Goal: Information Seeking & Learning: Learn about a topic

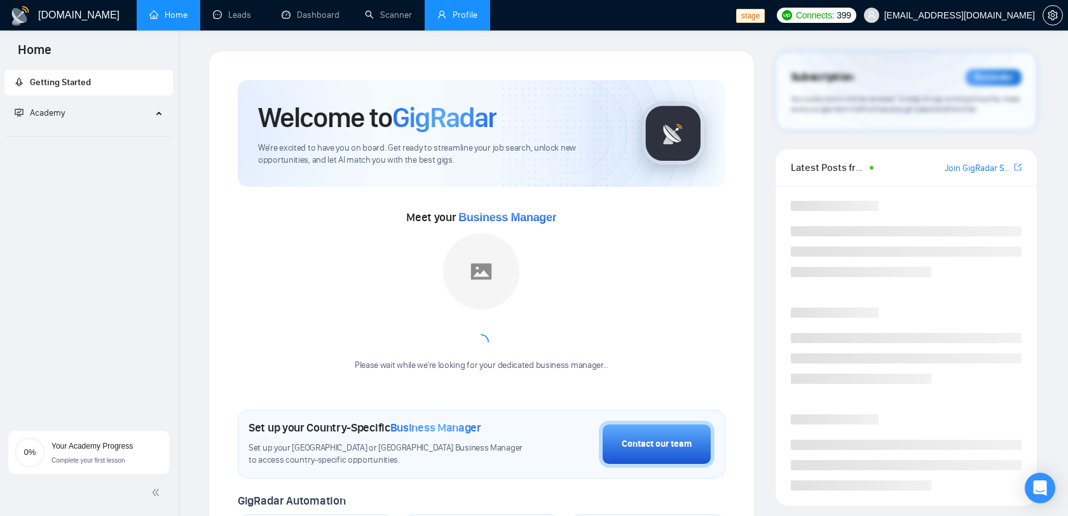
click at [462, 20] on link "Profile" at bounding box center [458, 15] width 40 height 11
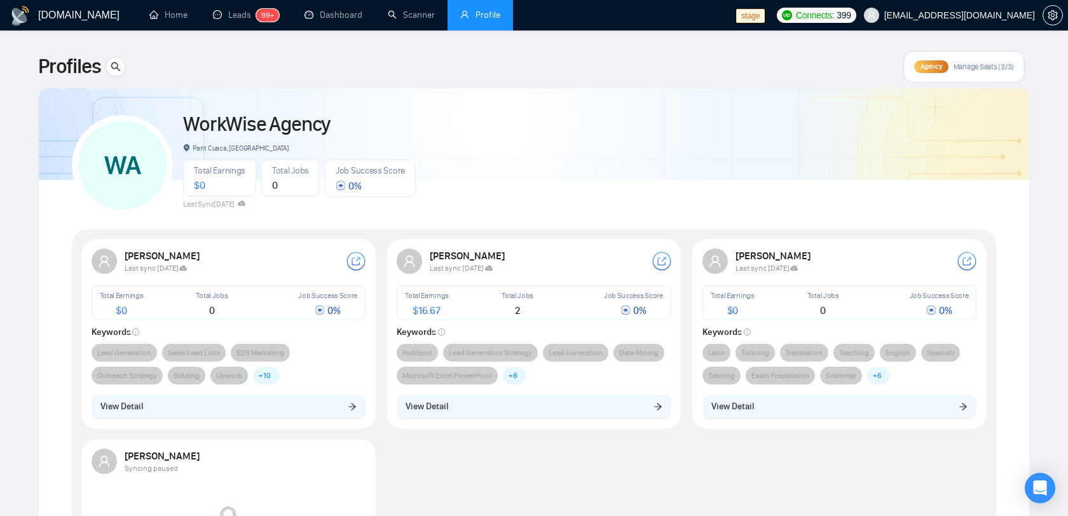
click at [957, 15] on span "[EMAIL_ADDRESS][DOMAIN_NAME]" at bounding box center [960, 15] width 151 height 0
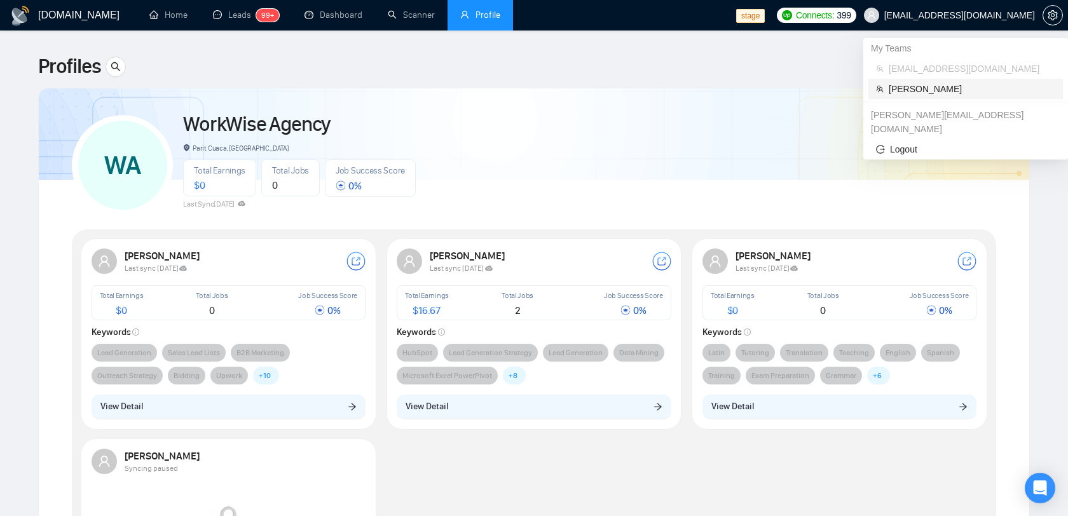
click at [919, 90] on span "[PERSON_NAME]" at bounding box center [972, 89] width 167 height 14
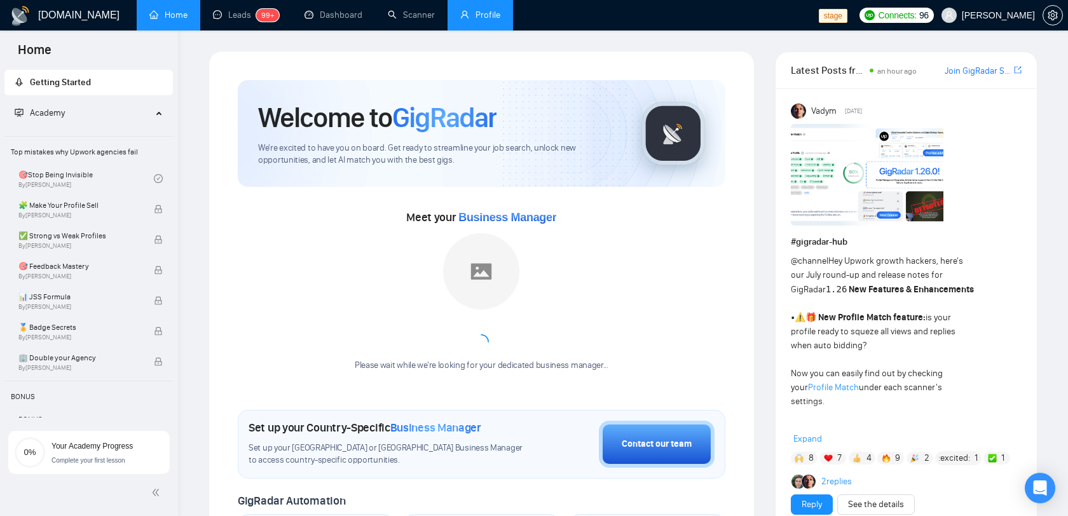
click at [460, 13] on link "Profile" at bounding box center [480, 15] width 40 height 11
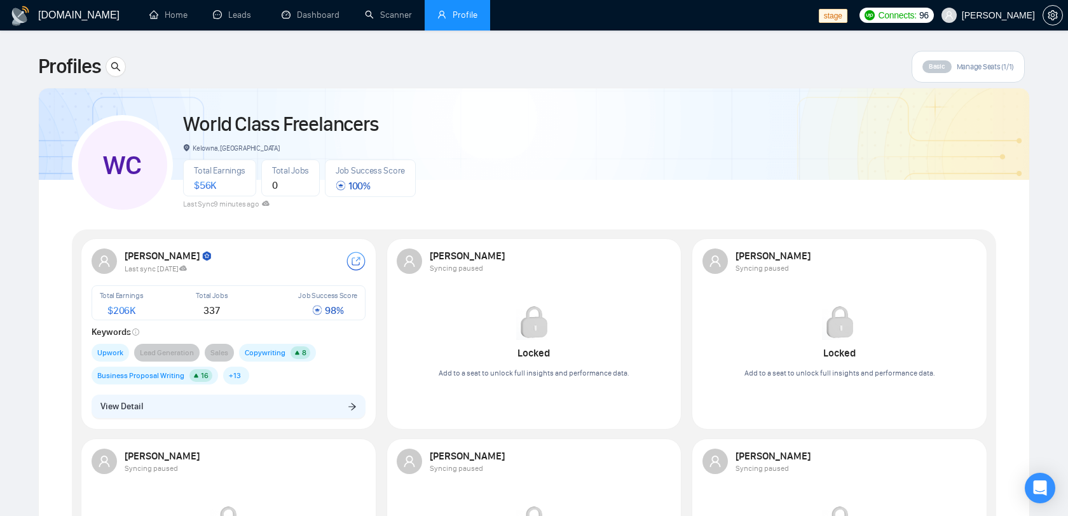
click at [273, 272] on div "Last sync [DATE]" at bounding box center [236, 268] width 222 height 11
click at [143, 254] on strong "[PERSON_NAME]" at bounding box center [169, 256] width 88 height 12
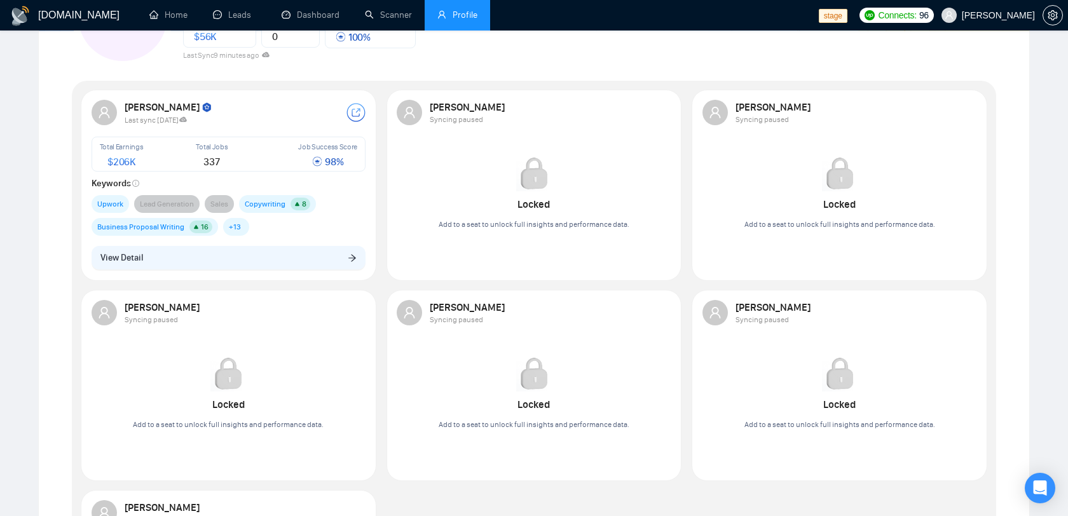
scroll to position [109, 0]
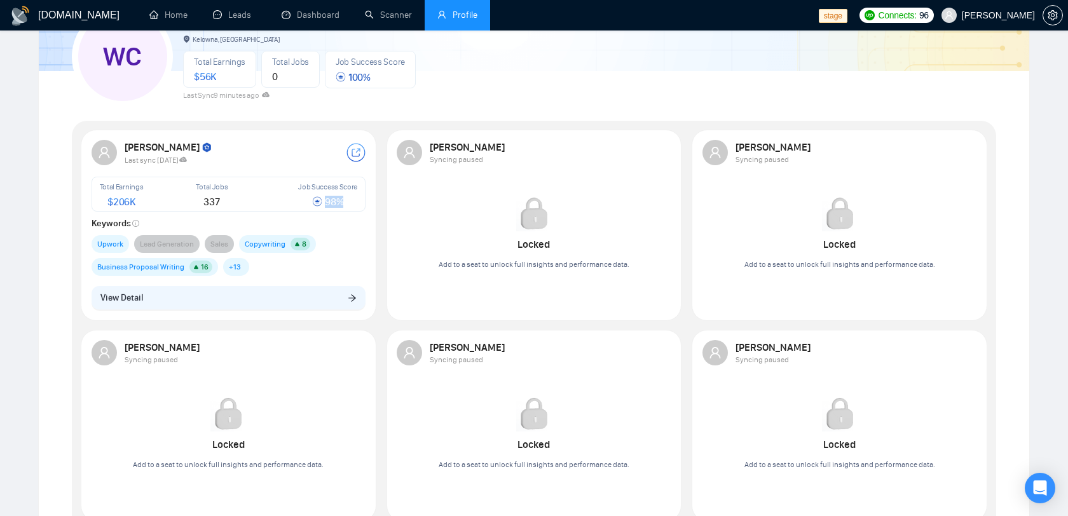
drag, startPoint x: 343, startPoint y: 205, endPoint x: 307, endPoint y: 205, distance: 36.9
click at [307, 205] on div "98 %" at bounding box center [327, 202] width 59 height 11
click at [359, 153] on rect at bounding box center [356, 153] width 18 height 18
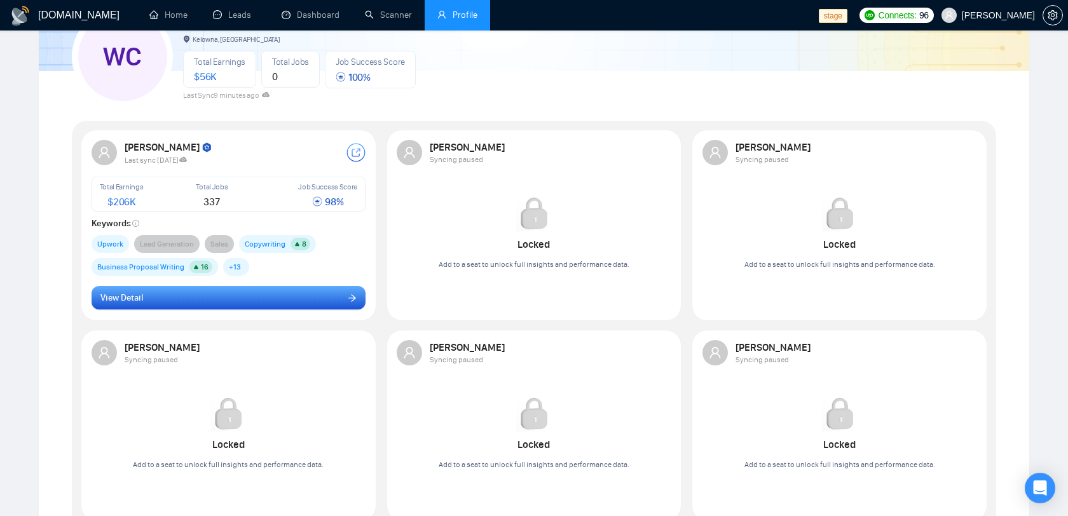
click at [227, 302] on button "View Detail" at bounding box center [229, 298] width 275 height 24
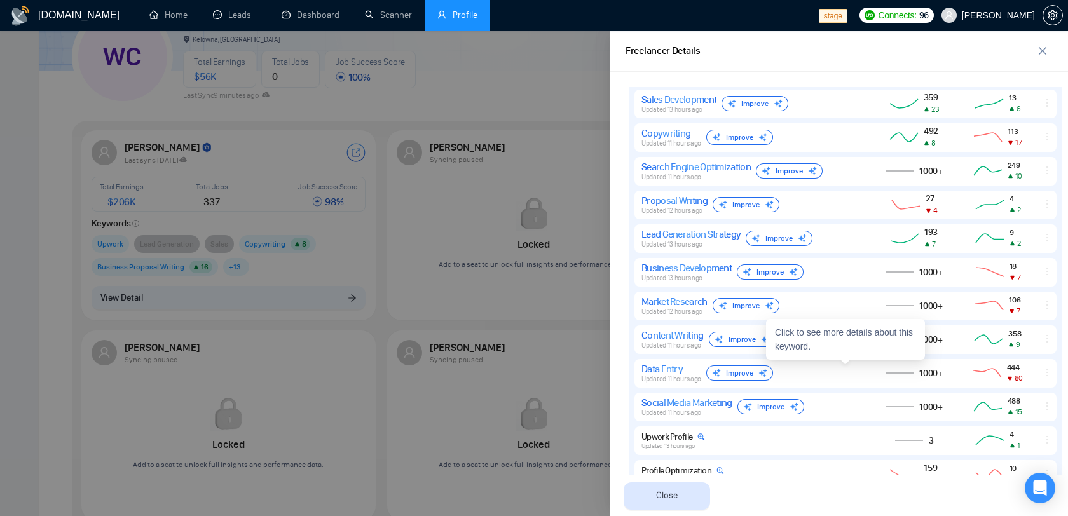
scroll to position [857, 0]
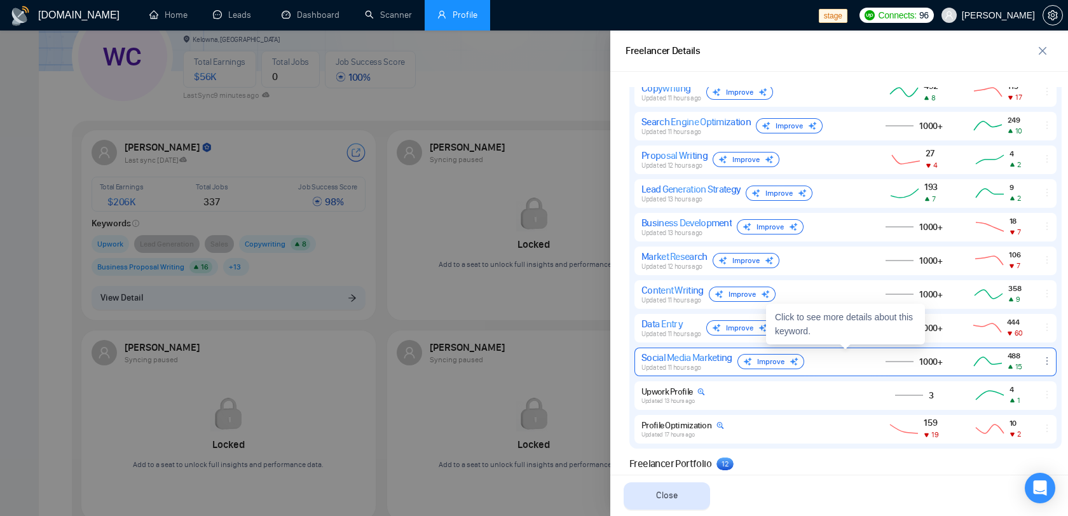
click at [1019, 357] on span "488" at bounding box center [1015, 356] width 15 height 10
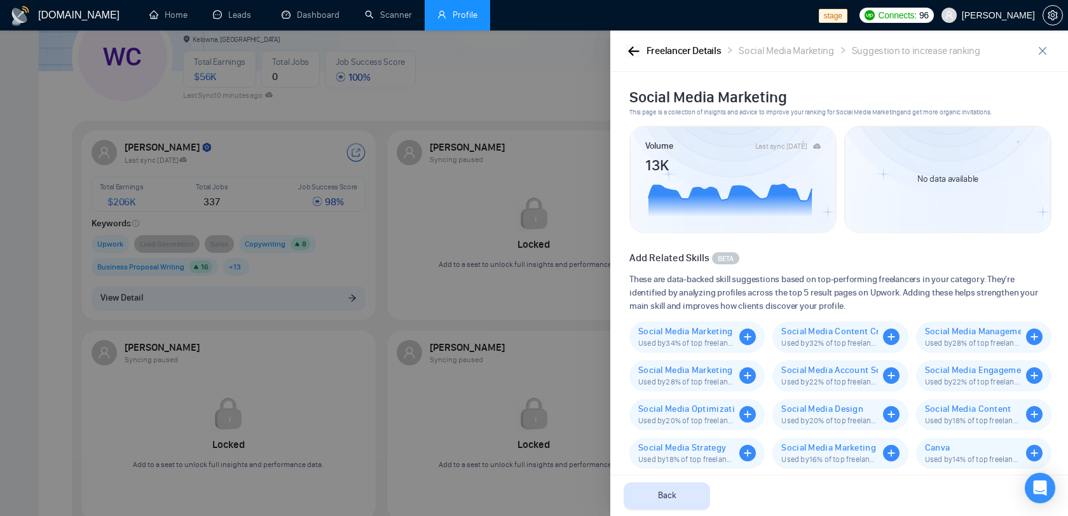
click at [627, 48] on button "button" at bounding box center [633, 51] width 15 height 14
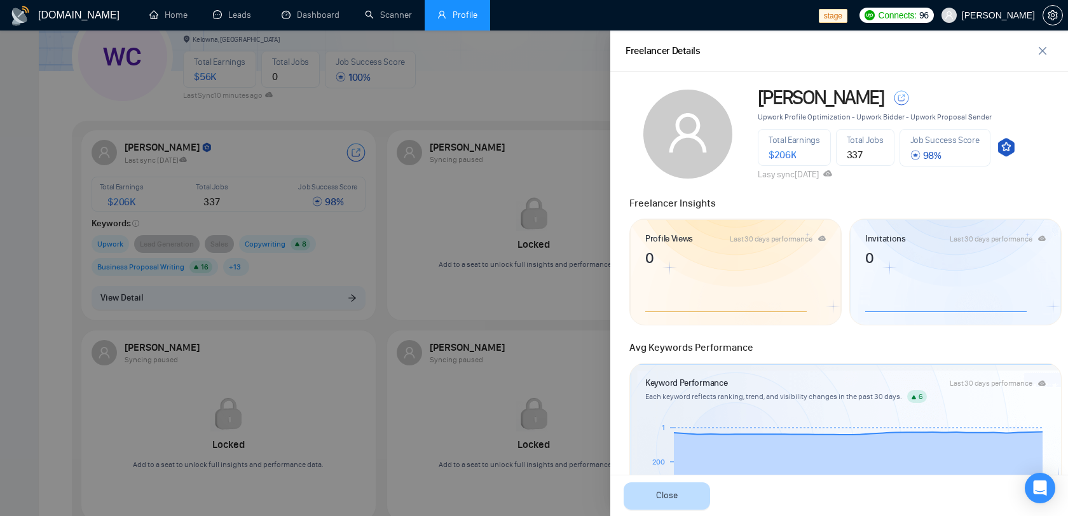
click at [685, 493] on button "Close" at bounding box center [667, 496] width 86 height 27
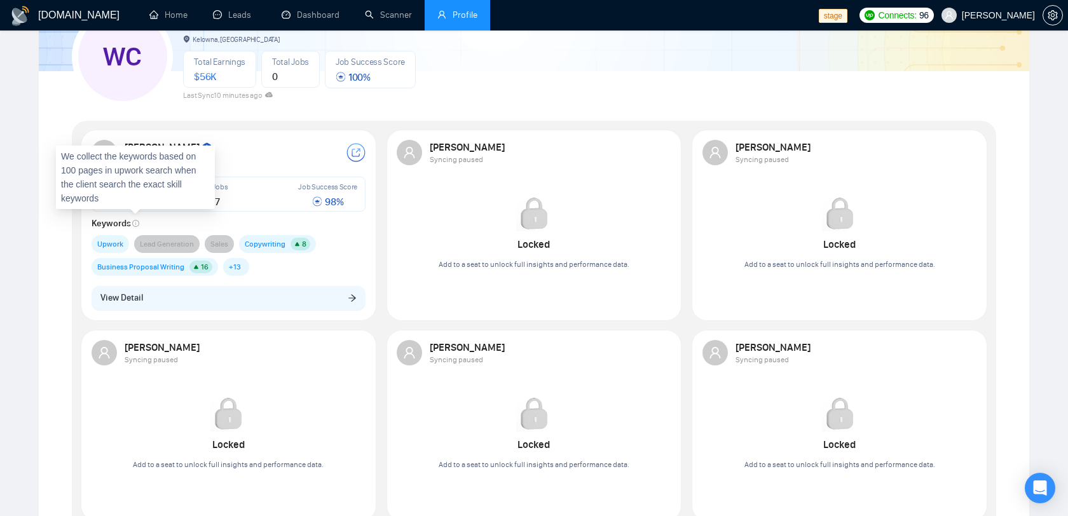
click at [135, 223] on icon "info-circle" at bounding box center [135, 224] width 1 height 4
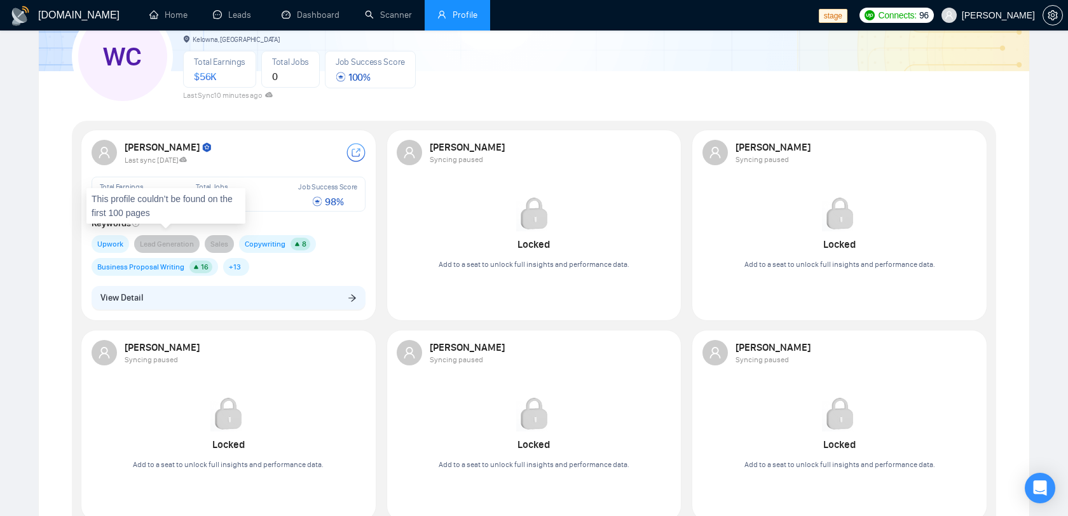
click at [113, 234] on div "Total Earnings $ 206K Total Jobs 337 Job Success Score 98 % Keywords Upwork Lea…" at bounding box center [229, 226] width 275 height 99
click at [111, 242] on span "Upwork" at bounding box center [110, 244] width 26 height 13
click at [299, 243] on icon at bounding box center [297, 245] width 6 height 6
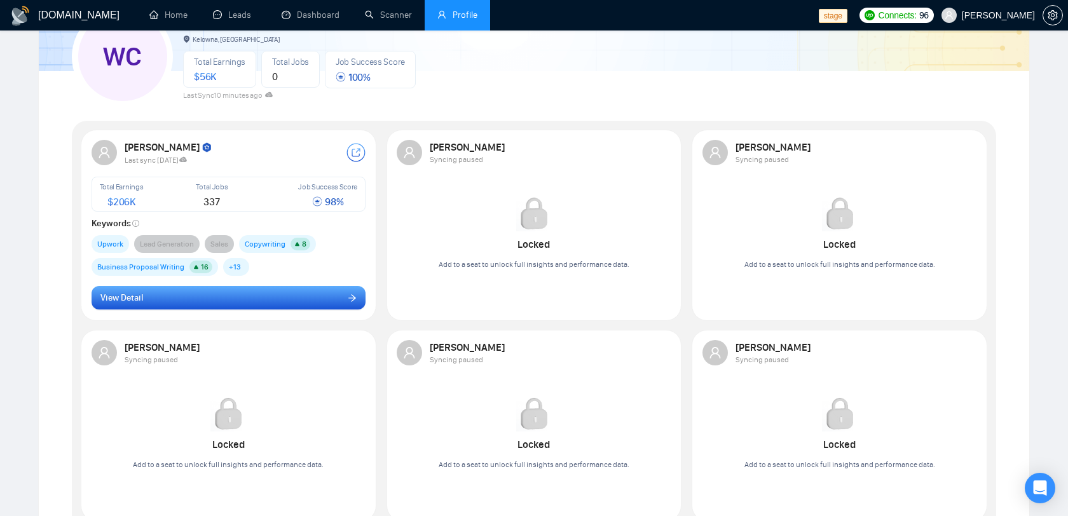
click at [333, 298] on button "View Detail" at bounding box center [229, 298] width 275 height 24
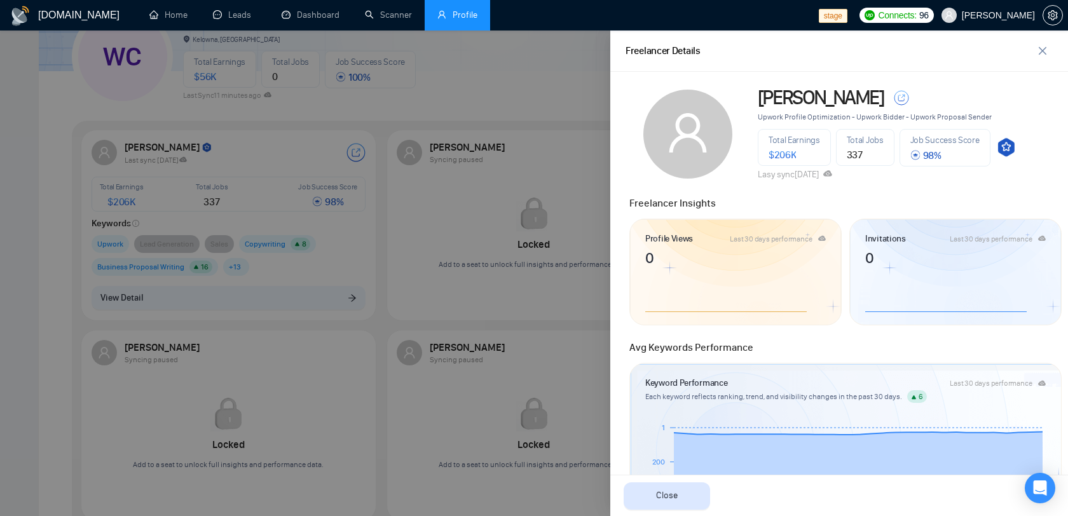
click at [832, 174] on icon at bounding box center [828, 173] width 9 height 6
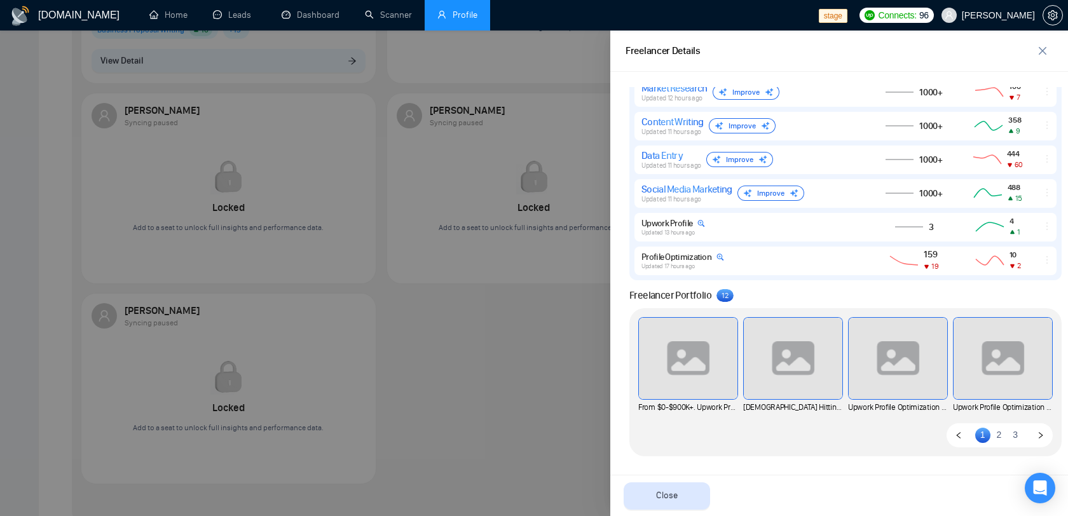
scroll to position [506, 0]
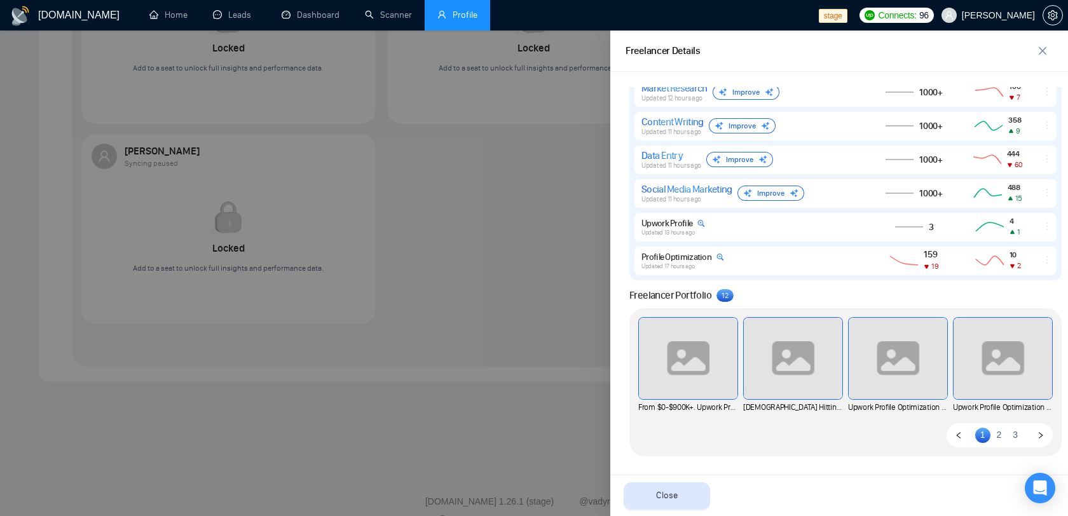
click at [1001, 435] on link "2" at bounding box center [999, 435] width 15 height 14
click at [1018, 432] on link "3" at bounding box center [1015, 435] width 15 height 14
click at [983, 436] on link "1" at bounding box center [983, 435] width 15 height 14
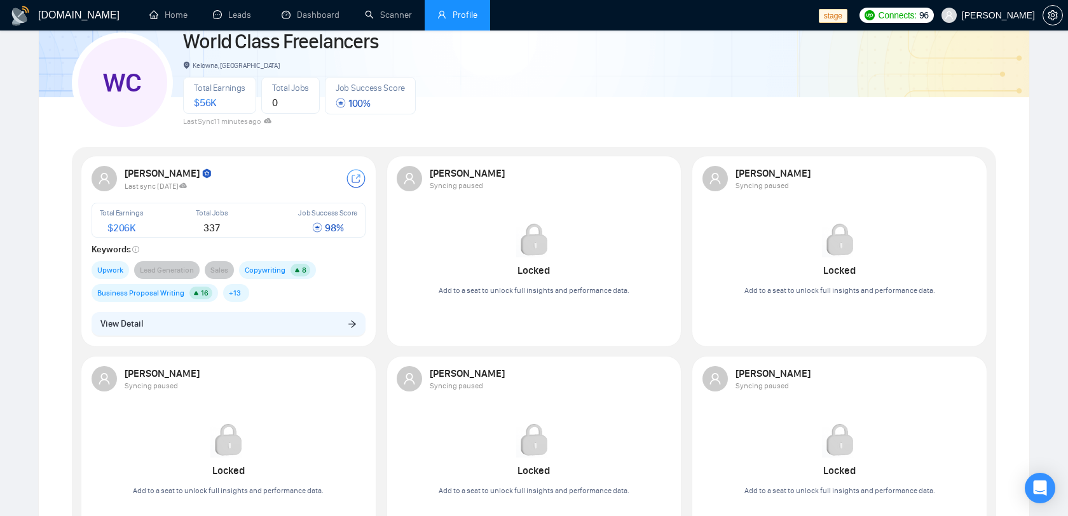
scroll to position [0, 0]
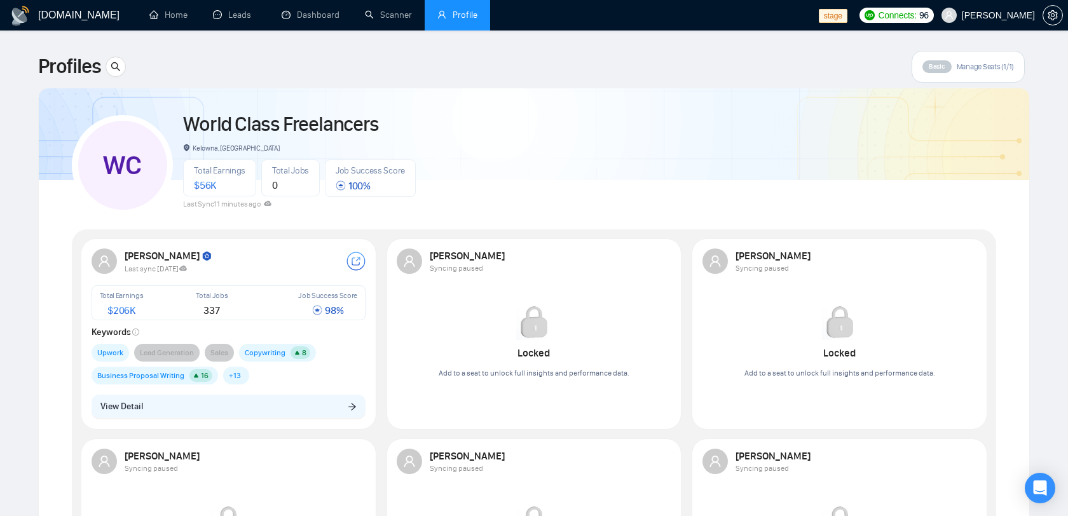
click at [477, 390] on div "[PERSON_NAME] Syncing paused Locked Add to a seat to unlock full insights and p…" at bounding box center [534, 319] width 290 height 157
click at [229, 375] on span "+ 13" at bounding box center [235, 375] width 12 height 13
click at [184, 375] on span "Business Proposal Writing 16" at bounding box center [155, 376] width 127 height 18
click at [277, 347] on span "Copywriting" at bounding box center [265, 353] width 41 height 13
click at [172, 378] on span "Business Proposal Writing" at bounding box center [140, 375] width 87 height 13
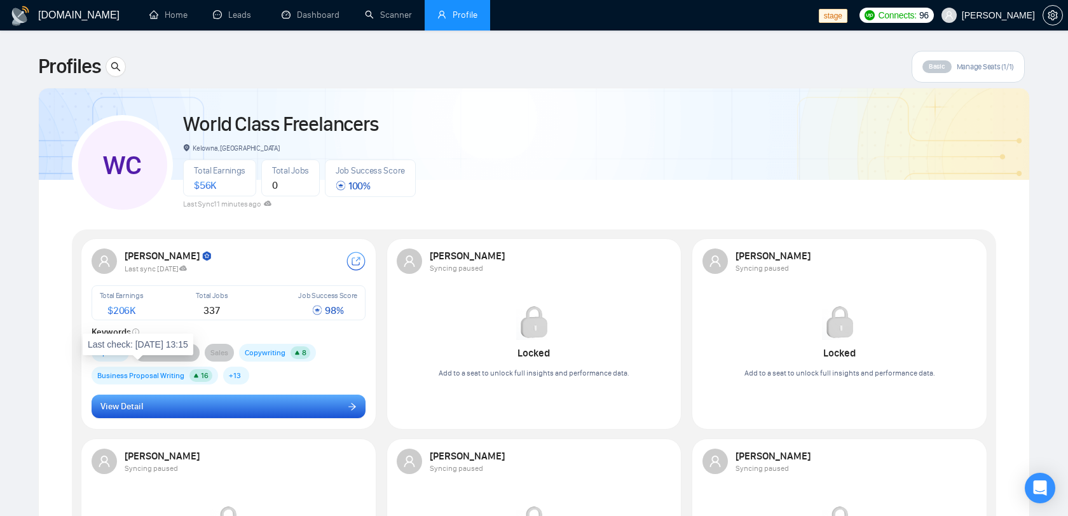
click at [217, 396] on button "View Detail" at bounding box center [229, 407] width 275 height 24
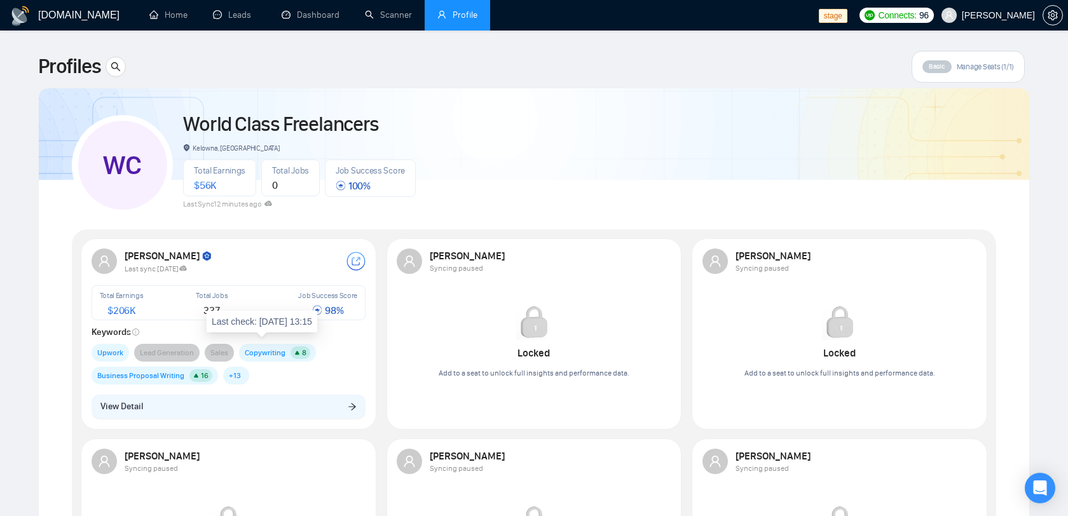
click at [288, 355] on span "Copywriting 8" at bounding box center [277, 353] width 77 height 18
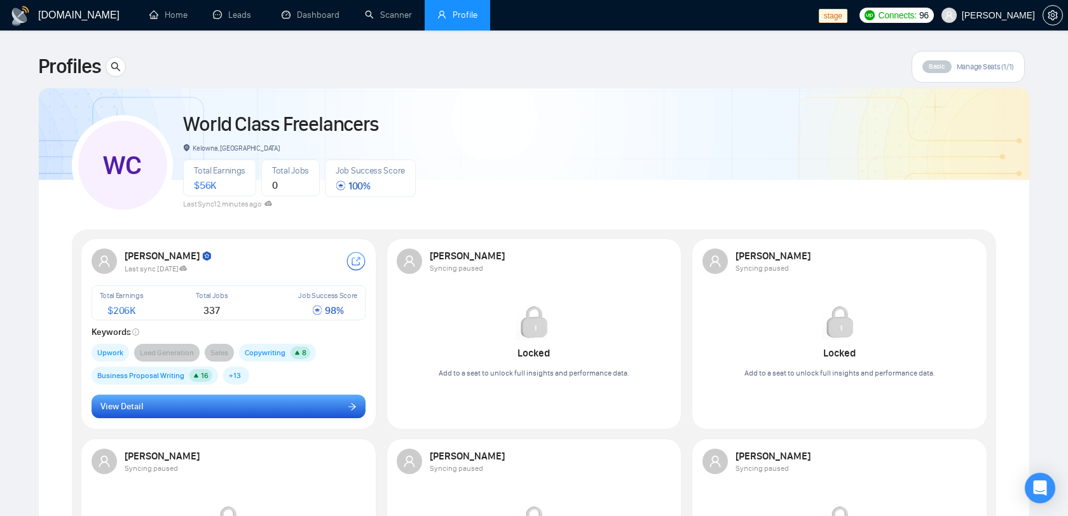
click at [284, 400] on button "View Detail" at bounding box center [229, 407] width 275 height 24
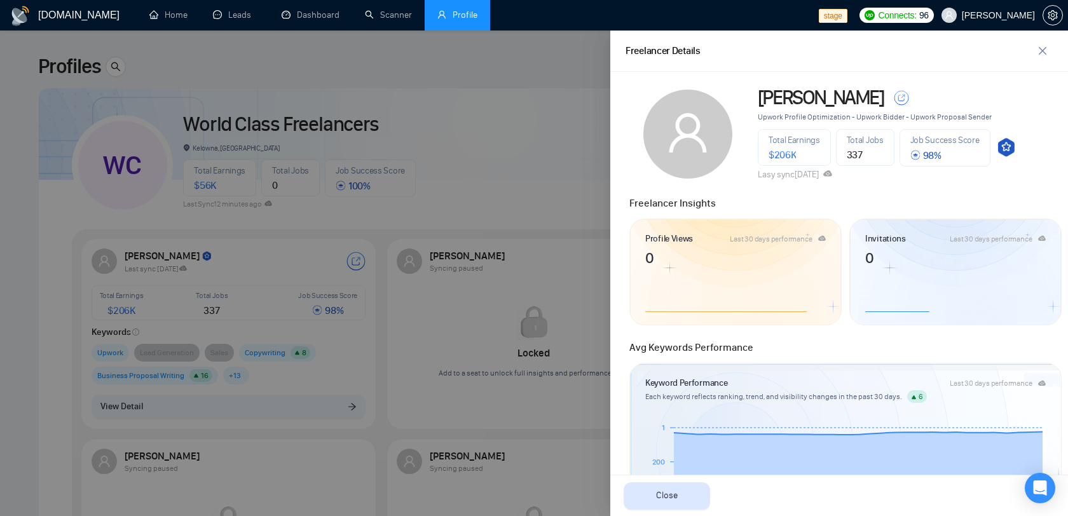
click at [682, 245] on article "Profile Views" at bounding box center [669, 239] width 48 height 14
click at [687, 118] on icon "user" at bounding box center [688, 133] width 45 height 45
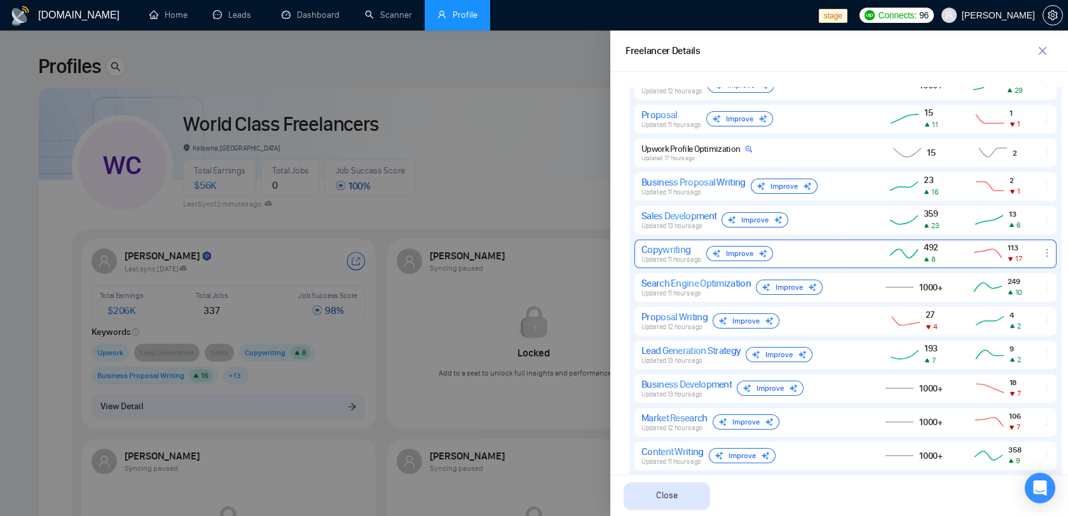
scroll to position [683, 0]
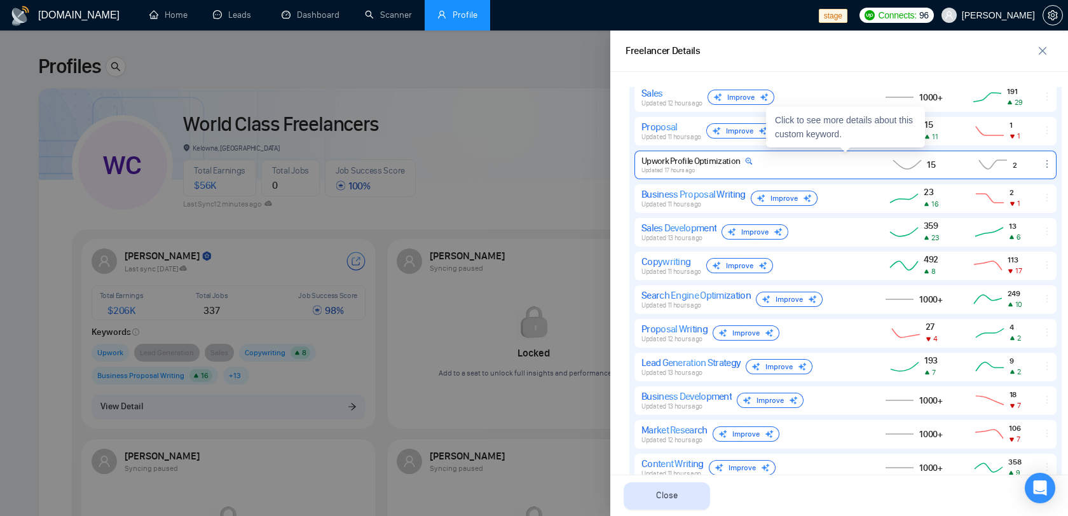
click at [750, 164] on icon at bounding box center [749, 161] width 7 height 7
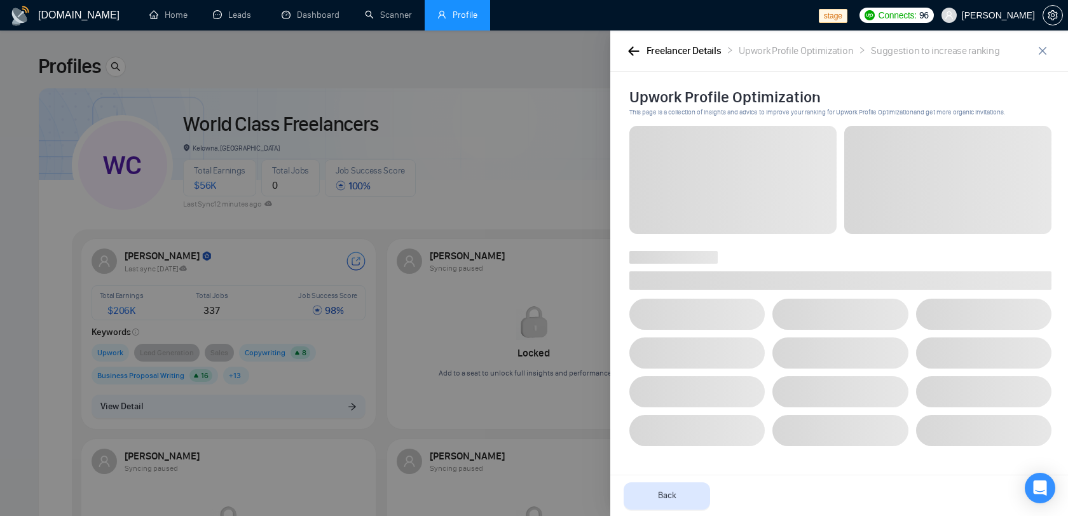
scroll to position [0, 0]
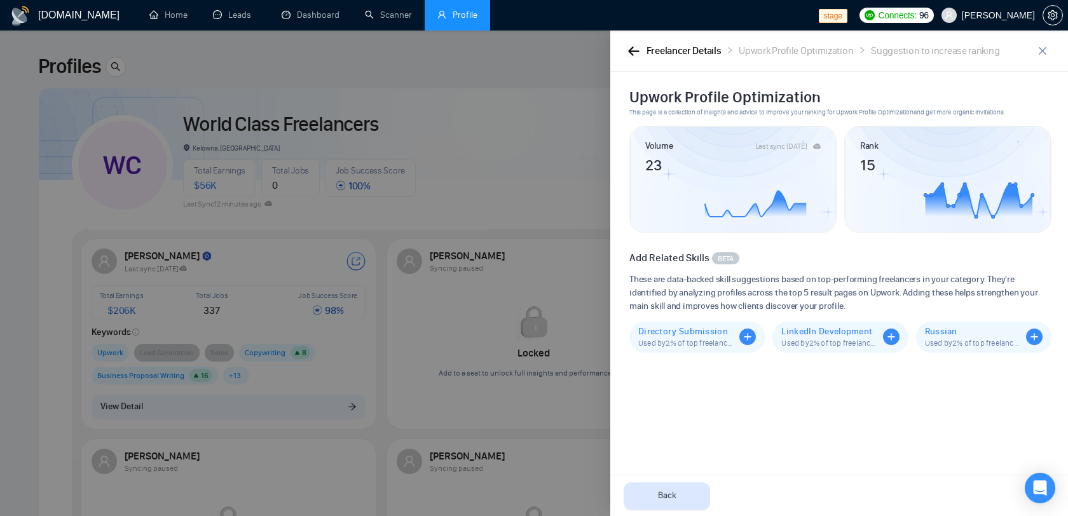
click at [635, 46] on icon "button" at bounding box center [633, 51] width 11 height 10
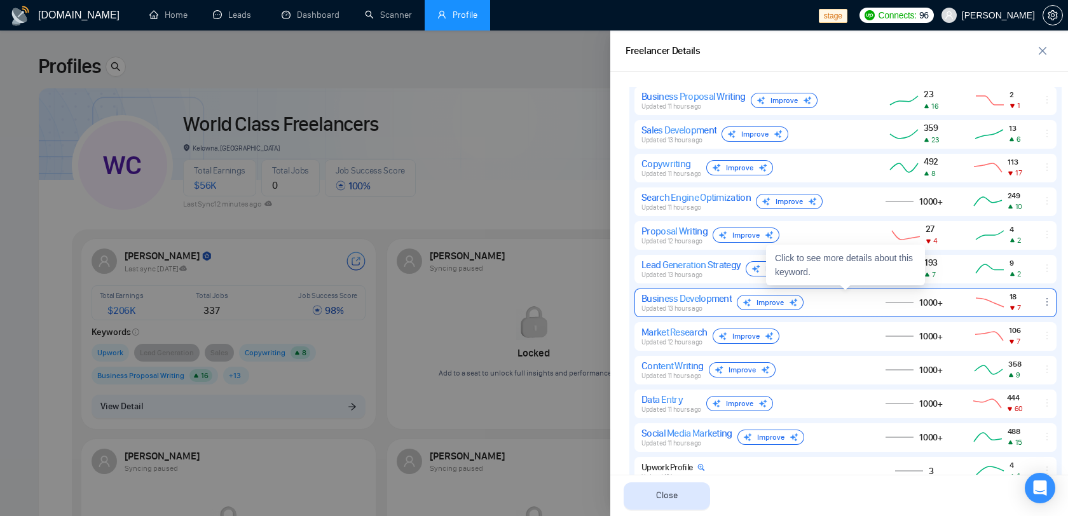
scroll to position [864, 0]
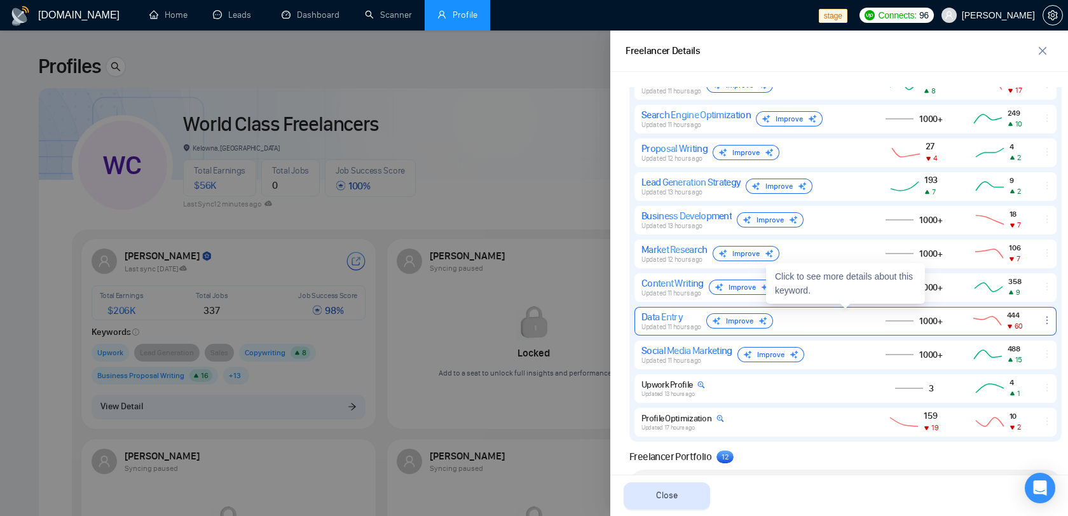
click at [677, 316] on div "Data Entry" at bounding box center [672, 317] width 60 height 12
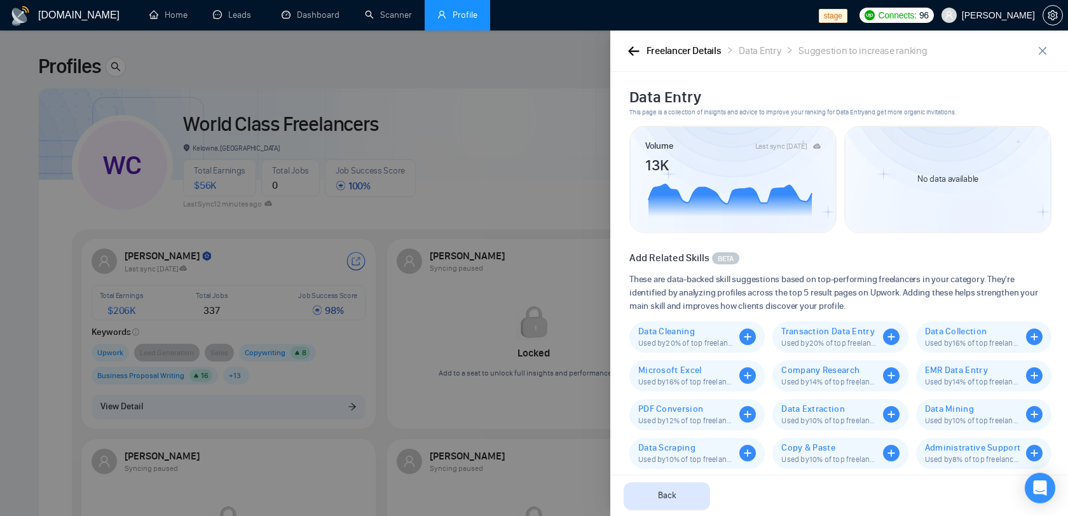
scroll to position [52, 0]
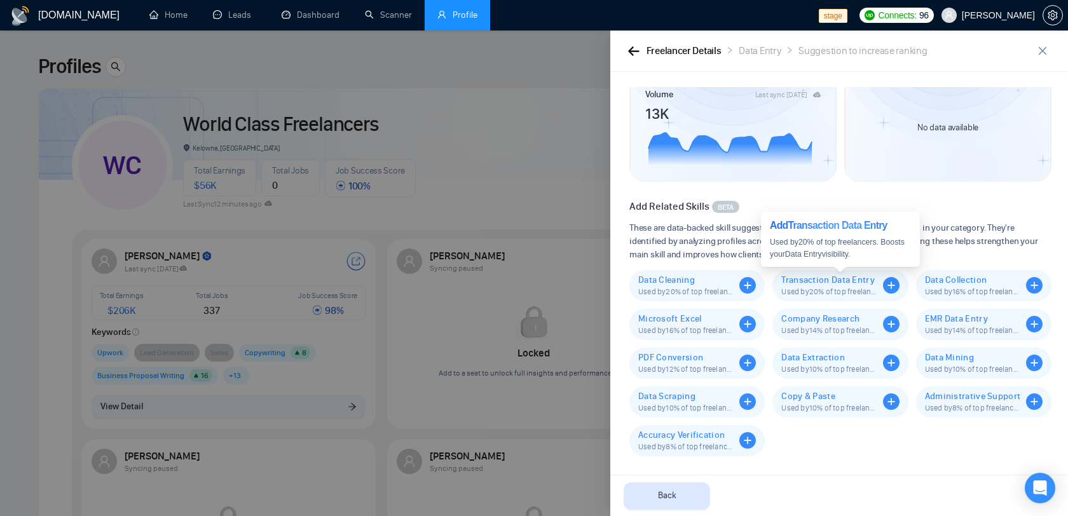
click at [892, 286] on icon "plus-circle" at bounding box center [891, 285] width 17 height 17
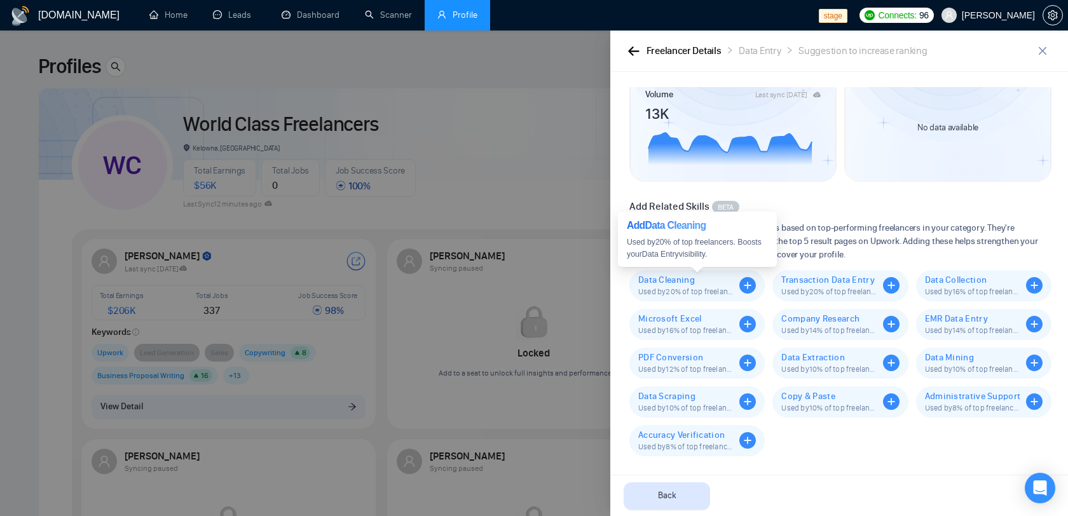
click at [745, 291] on icon "plus-circle" at bounding box center [748, 285] width 17 height 17
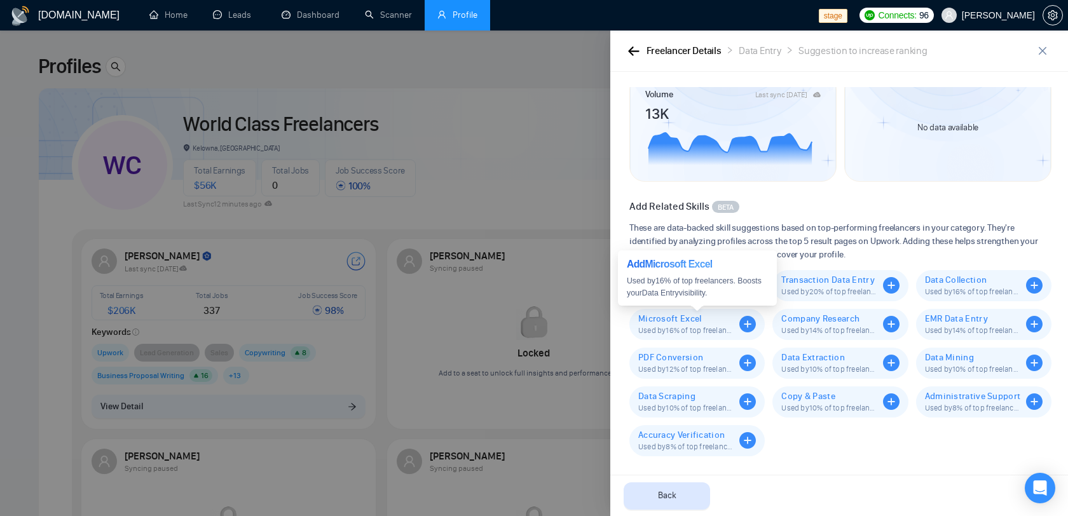
click at [750, 332] on icon "plus-circle" at bounding box center [748, 324] width 17 height 17
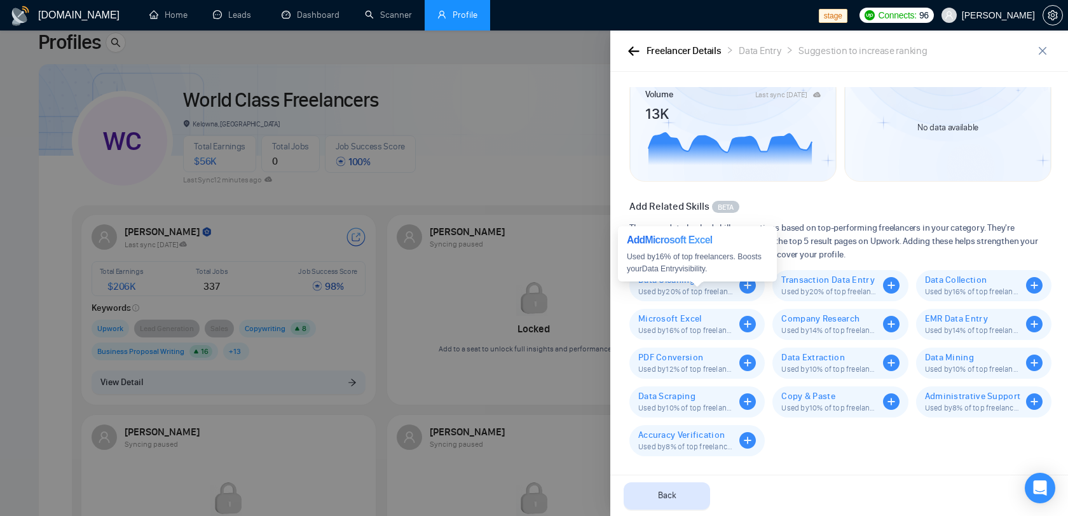
scroll to position [37, 0]
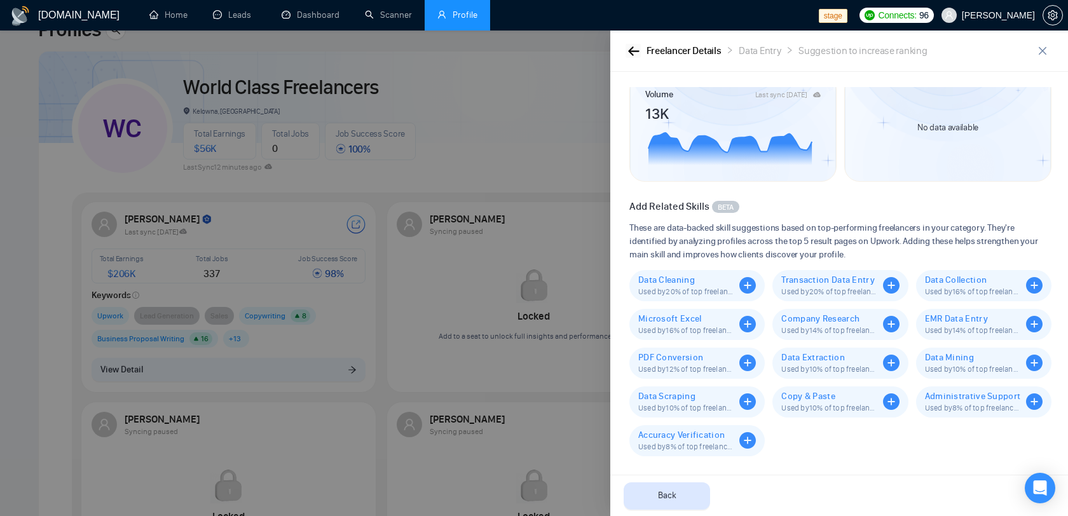
click at [638, 48] on icon "button" at bounding box center [633, 51] width 11 height 10
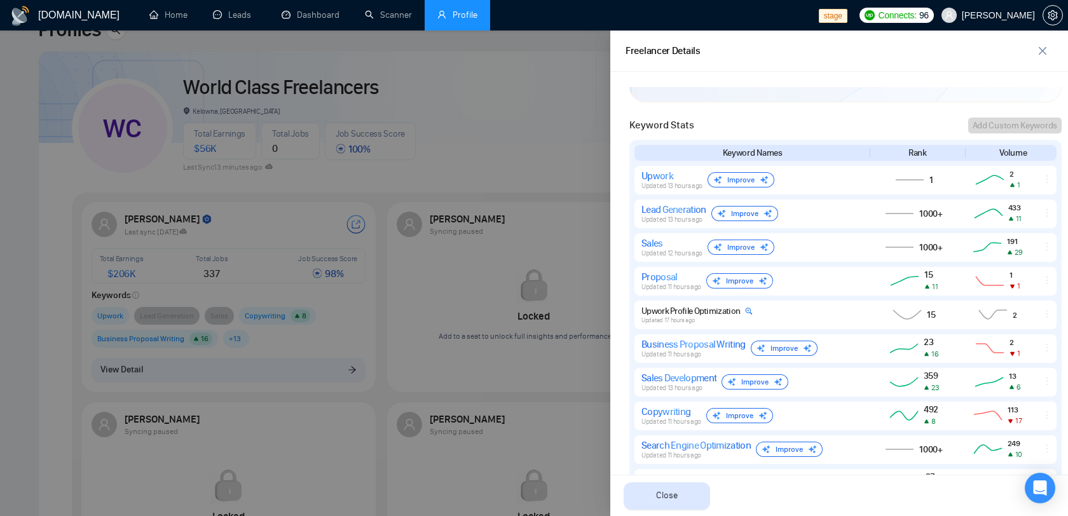
scroll to position [574, 0]
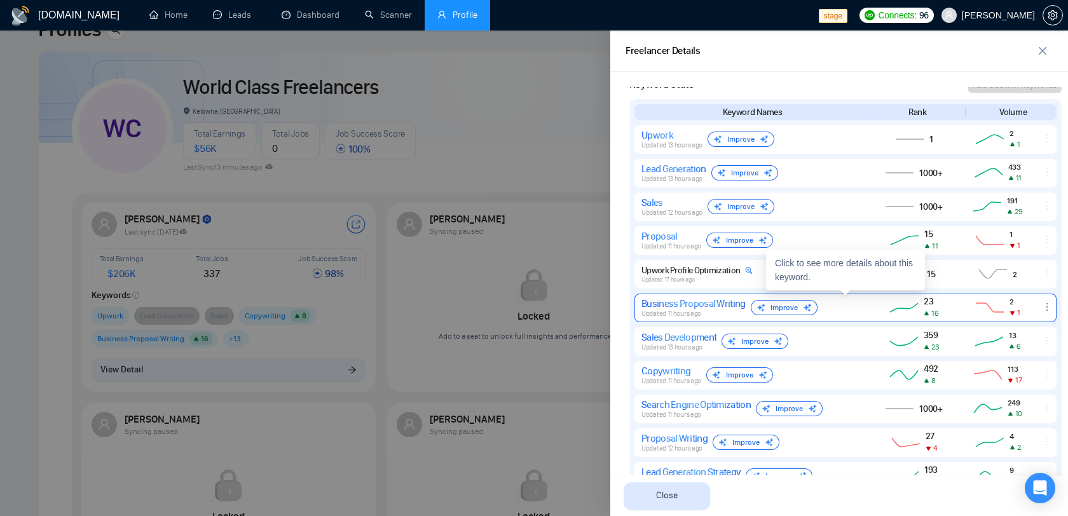
click at [1049, 305] on icon "ellipsis" at bounding box center [1047, 307] width 10 height 10
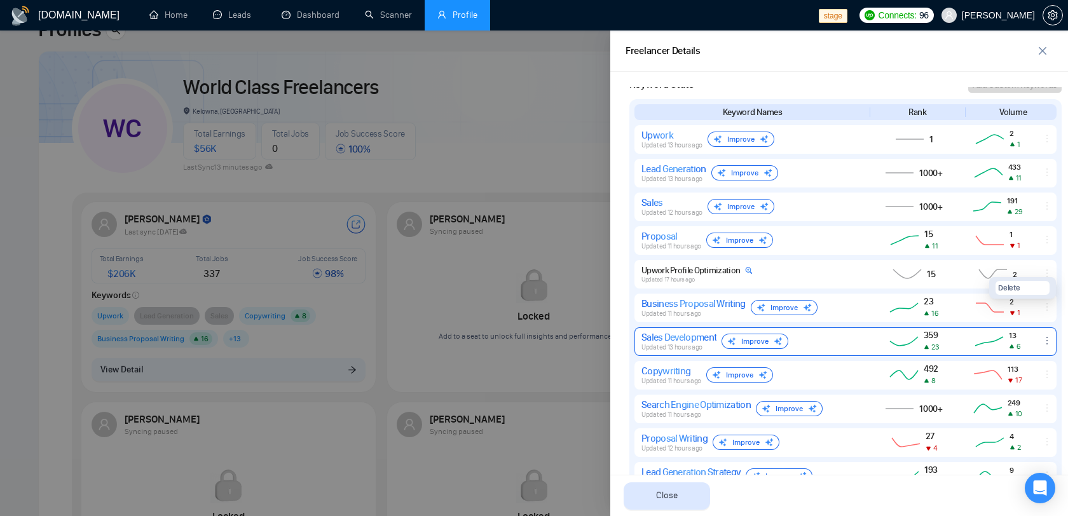
click at [1048, 341] on icon "ellipsis" at bounding box center [1047, 341] width 10 height 10
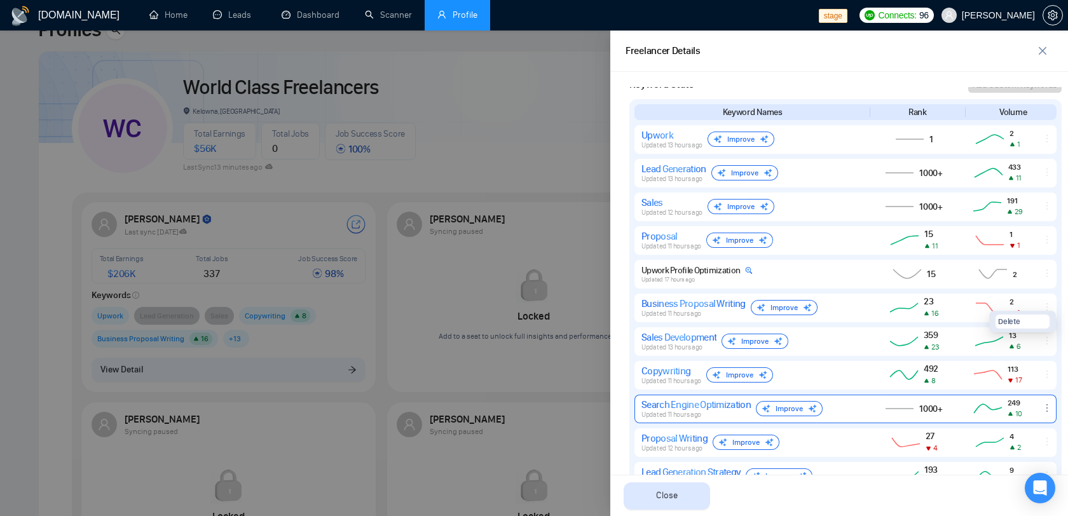
click at [979, 410] on icon at bounding box center [988, 408] width 34 height 15
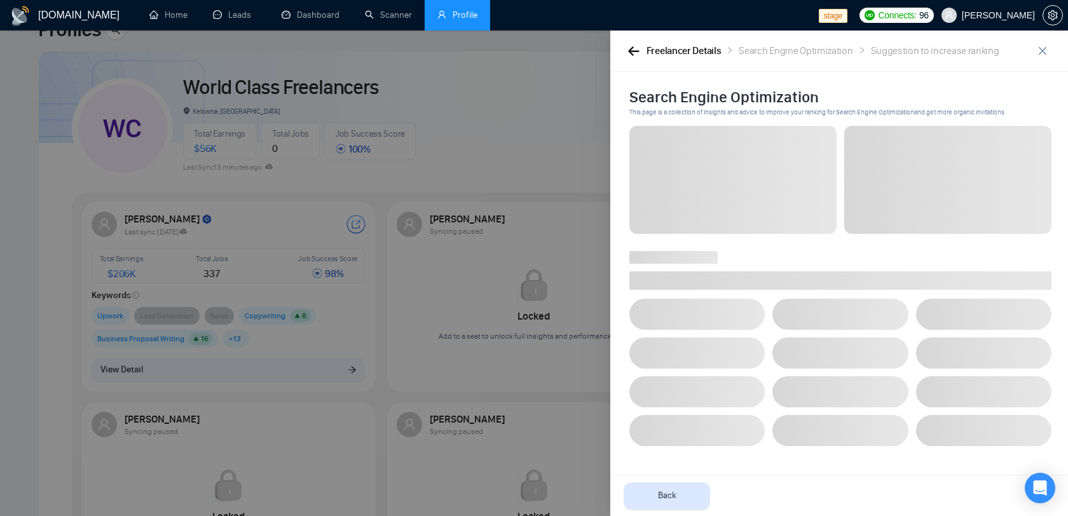
scroll to position [0, 0]
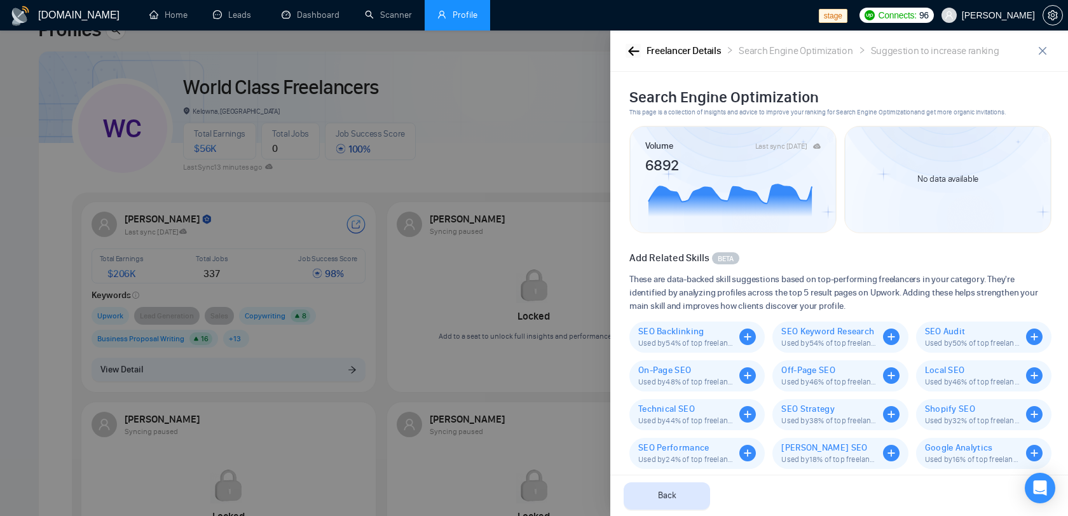
click at [629, 52] on icon "button" at bounding box center [633, 50] width 11 height 9
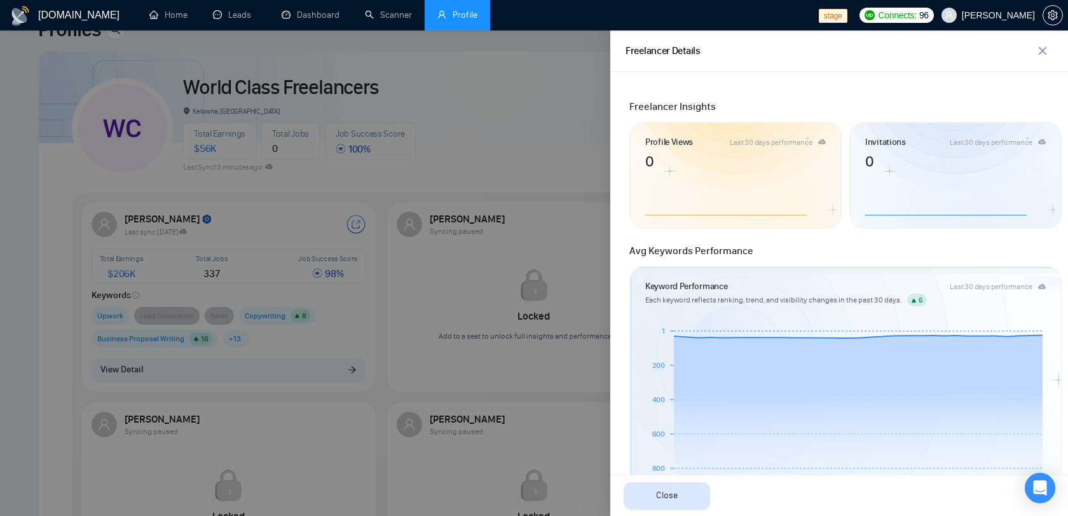
scroll to position [225, 0]
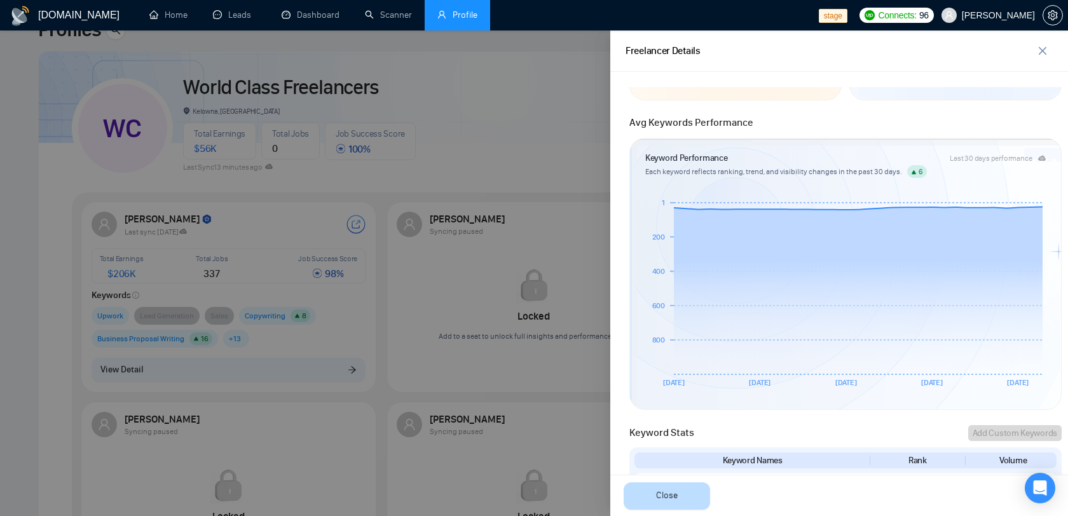
click at [677, 488] on button "Close" at bounding box center [667, 496] width 86 height 27
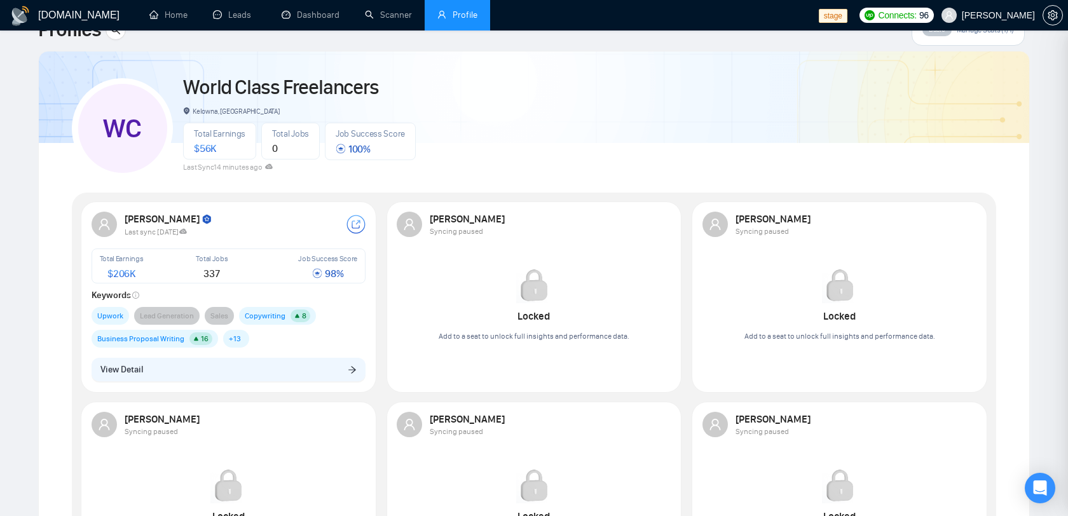
scroll to position [0, 0]
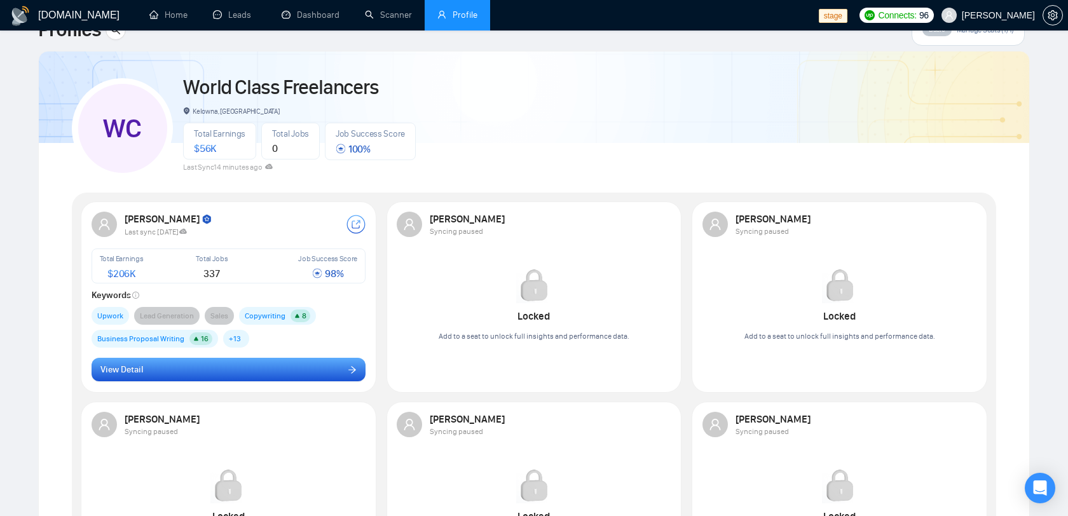
click at [279, 370] on button "View Detail" at bounding box center [229, 370] width 275 height 24
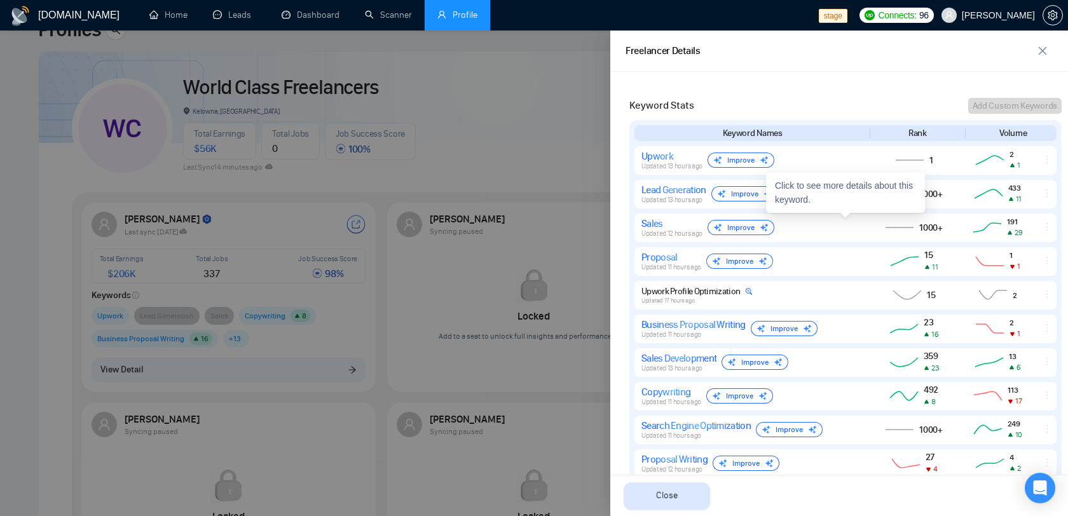
scroll to position [560, 0]
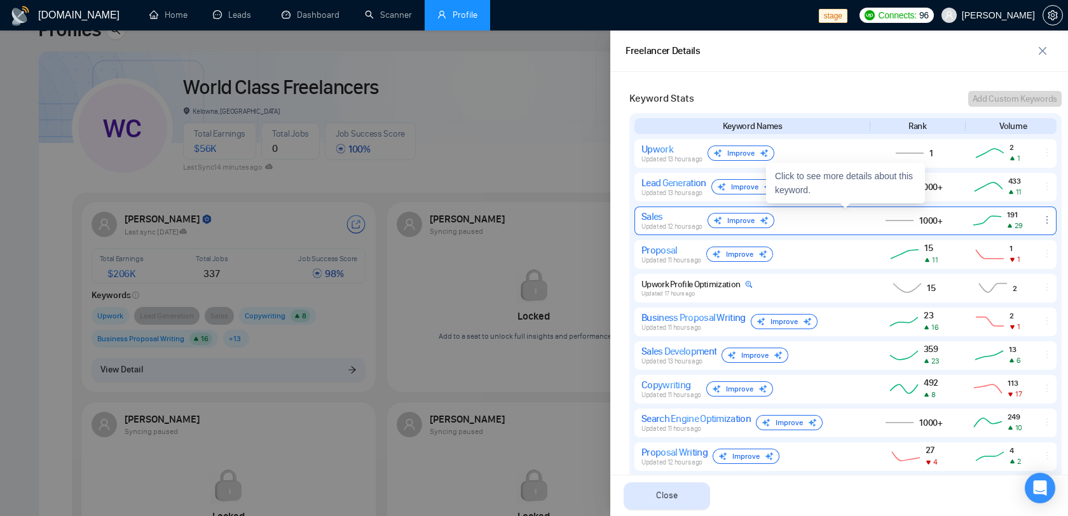
click at [935, 224] on span "1000+" at bounding box center [932, 221] width 24 height 11
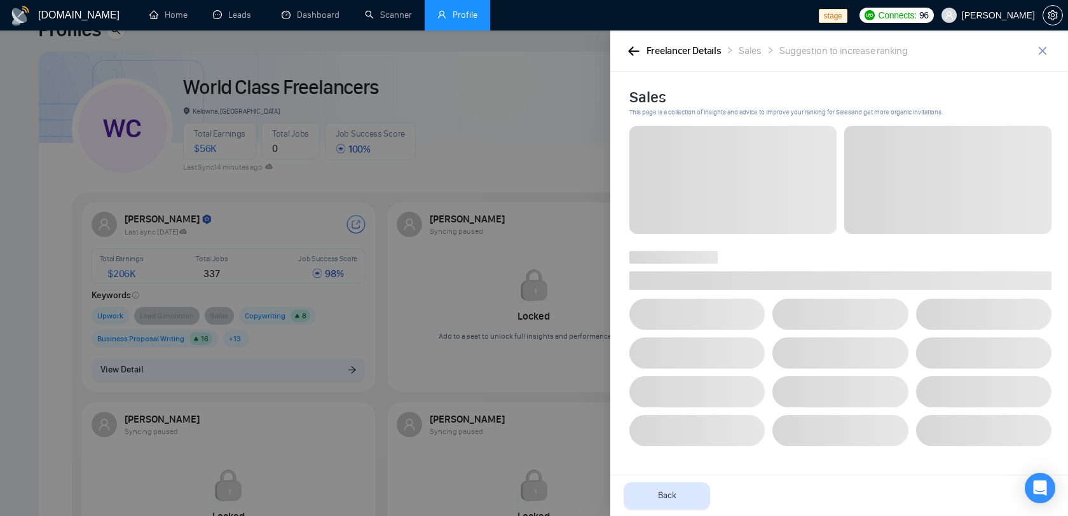
scroll to position [0, 0]
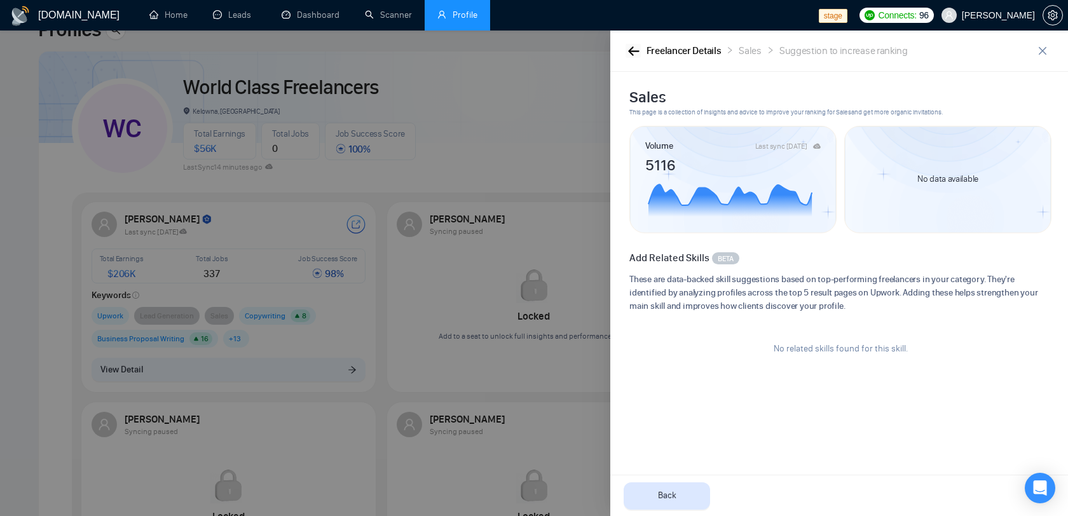
click at [634, 50] on icon "button" at bounding box center [633, 51] width 11 height 10
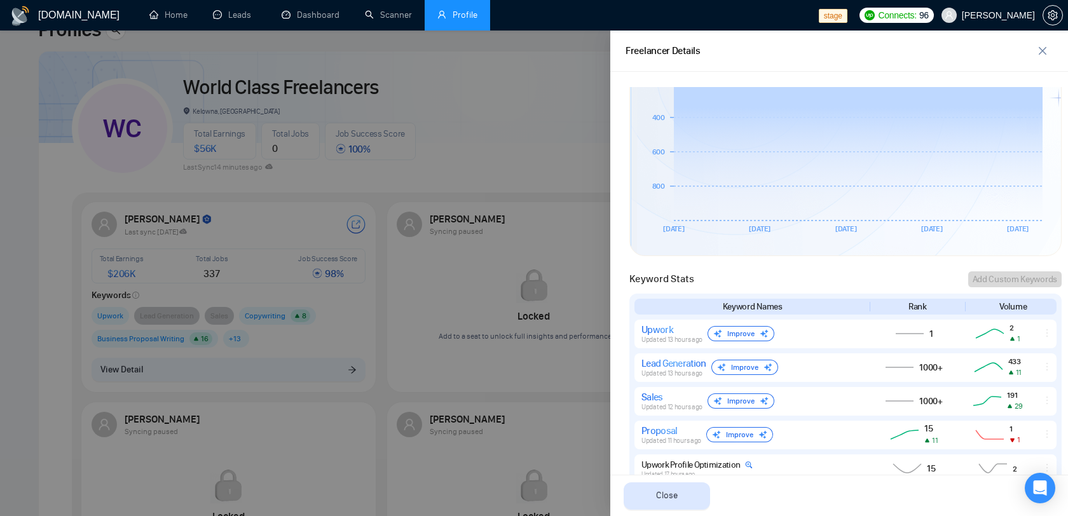
scroll to position [396, 0]
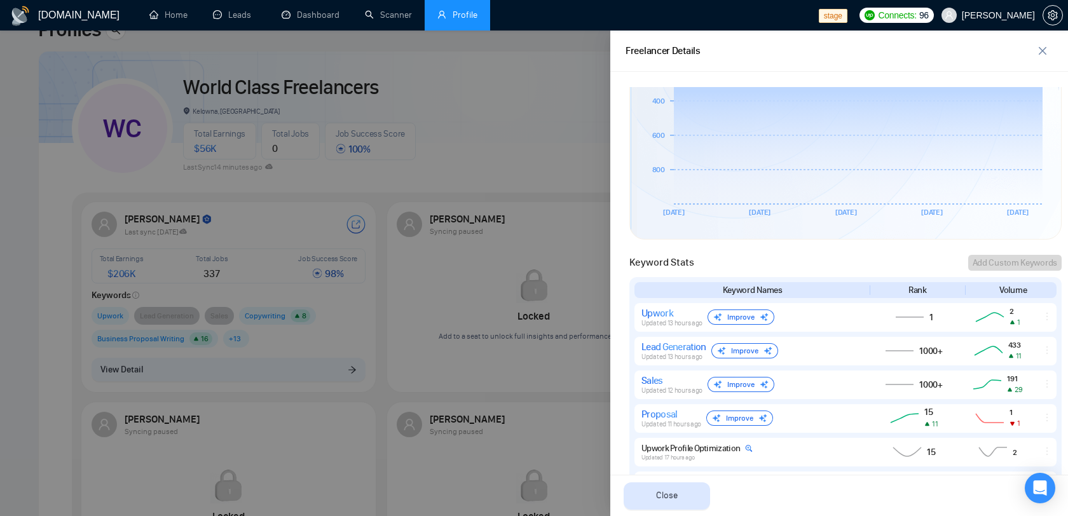
click at [528, 300] on div at bounding box center [534, 274] width 1068 height 486
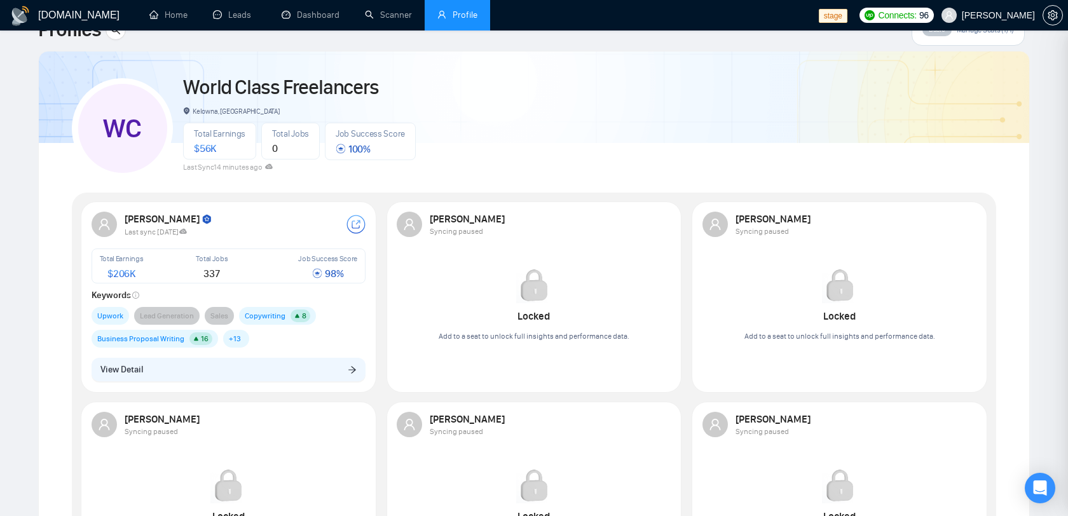
scroll to position [0, 0]
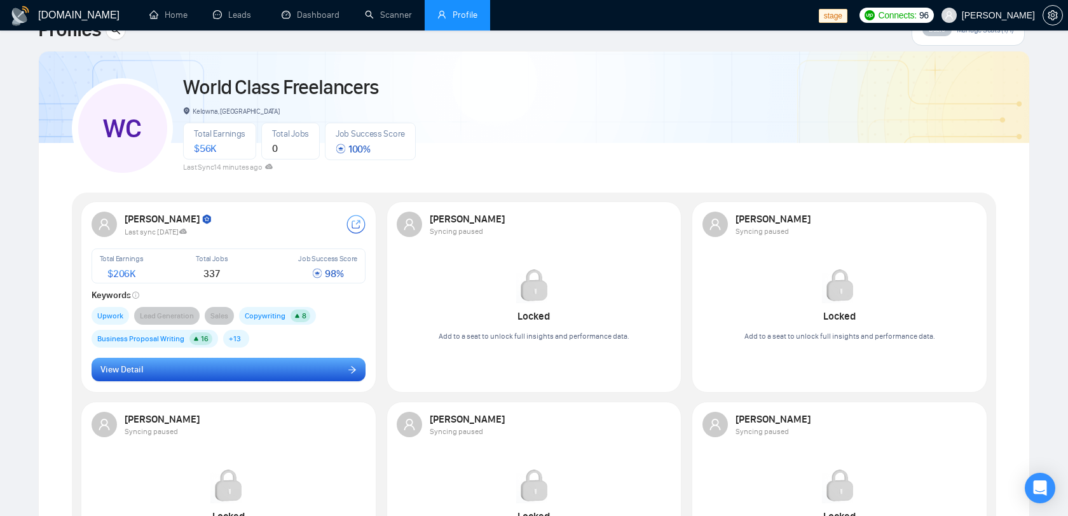
click at [277, 366] on button "View Detail" at bounding box center [229, 370] width 275 height 24
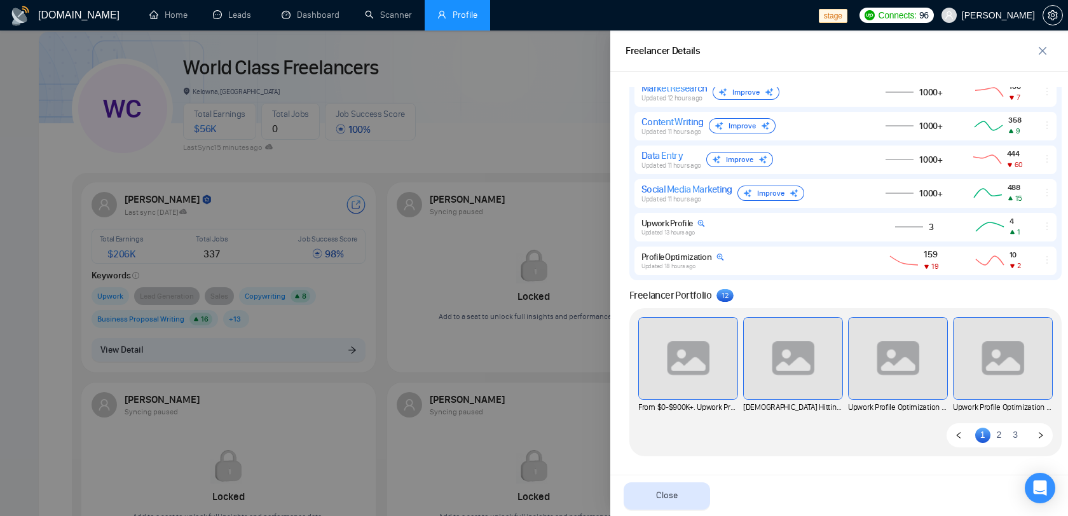
scroll to position [58, 0]
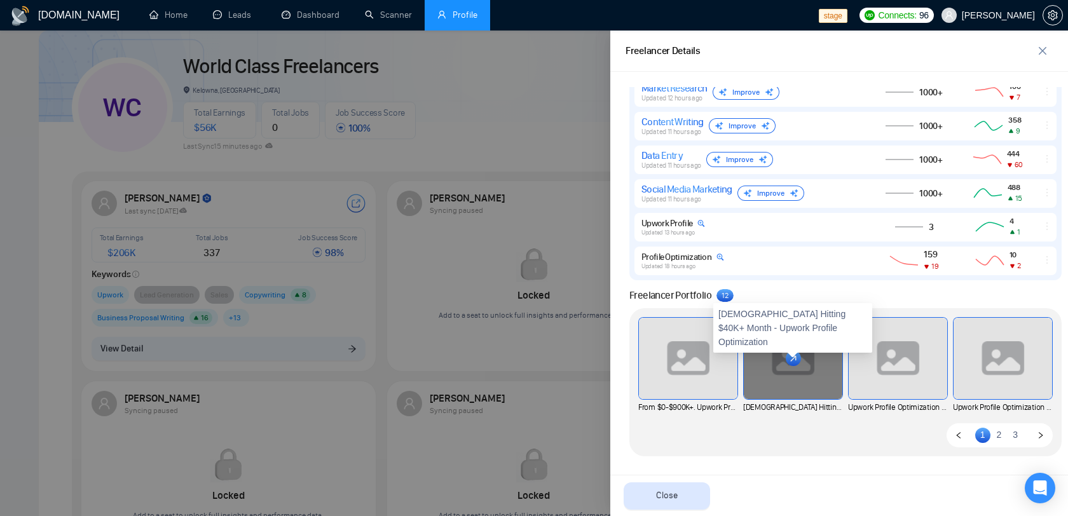
click at [820, 397] on div at bounding box center [793, 358] width 99 height 81
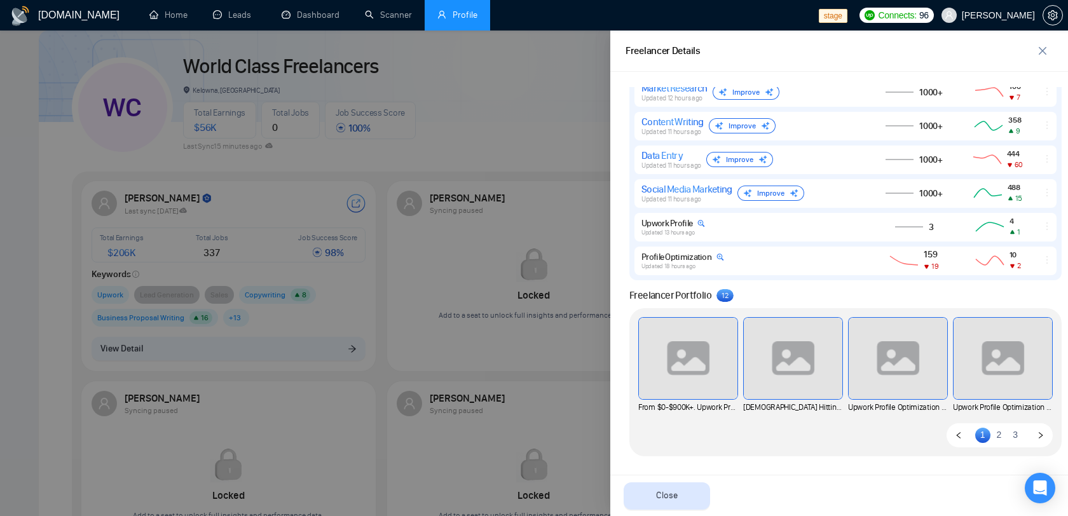
click at [430, 153] on div at bounding box center [534, 274] width 1068 height 486
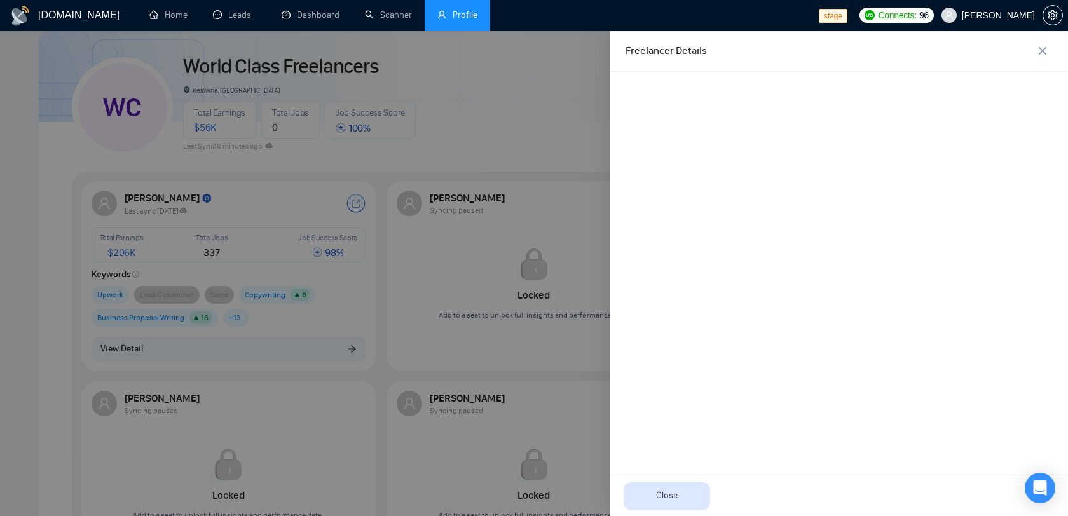
scroll to position [0, 0]
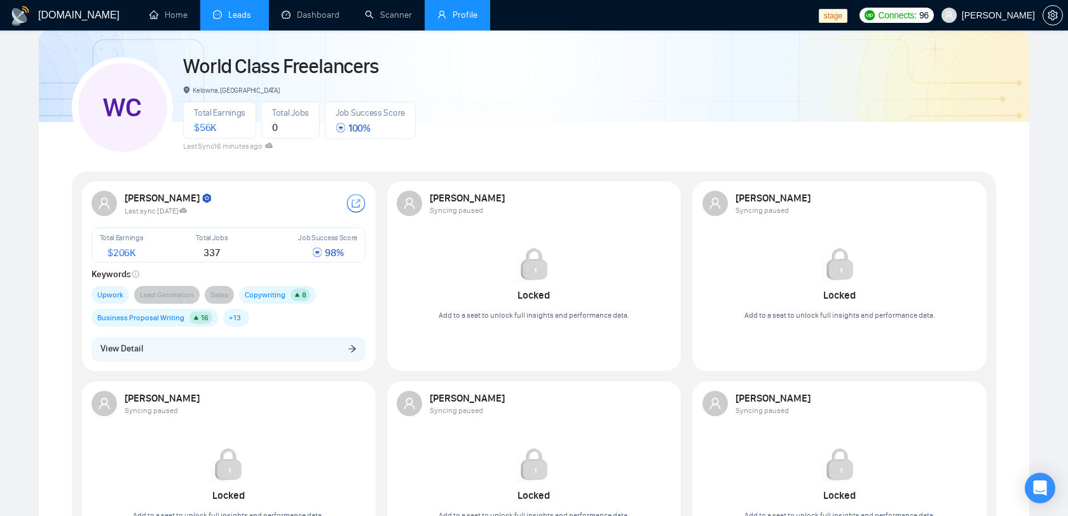
click at [253, 20] on link "Leads" at bounding box center [234, 15] width 43 height 11
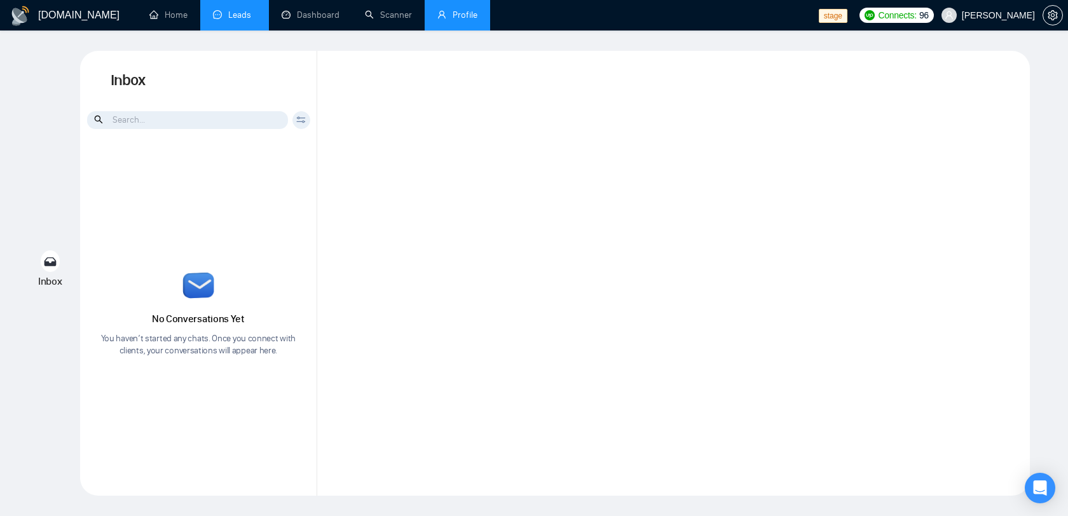
click at [467, 15] on link "Profile" at bounding box center [458, 15] width 40 height 11
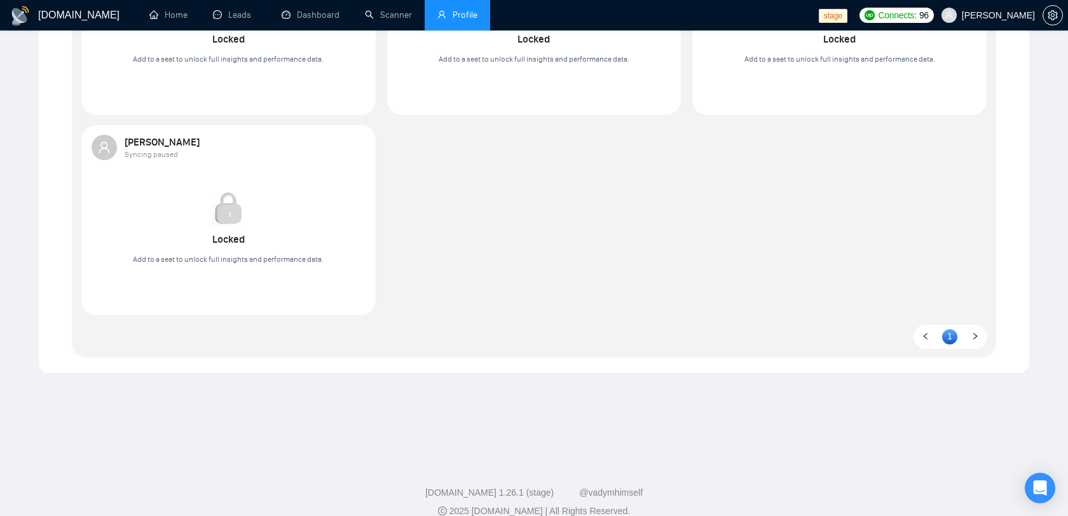
scroll to position [532, 0]
